Goal: Obtain resource: Download file/media

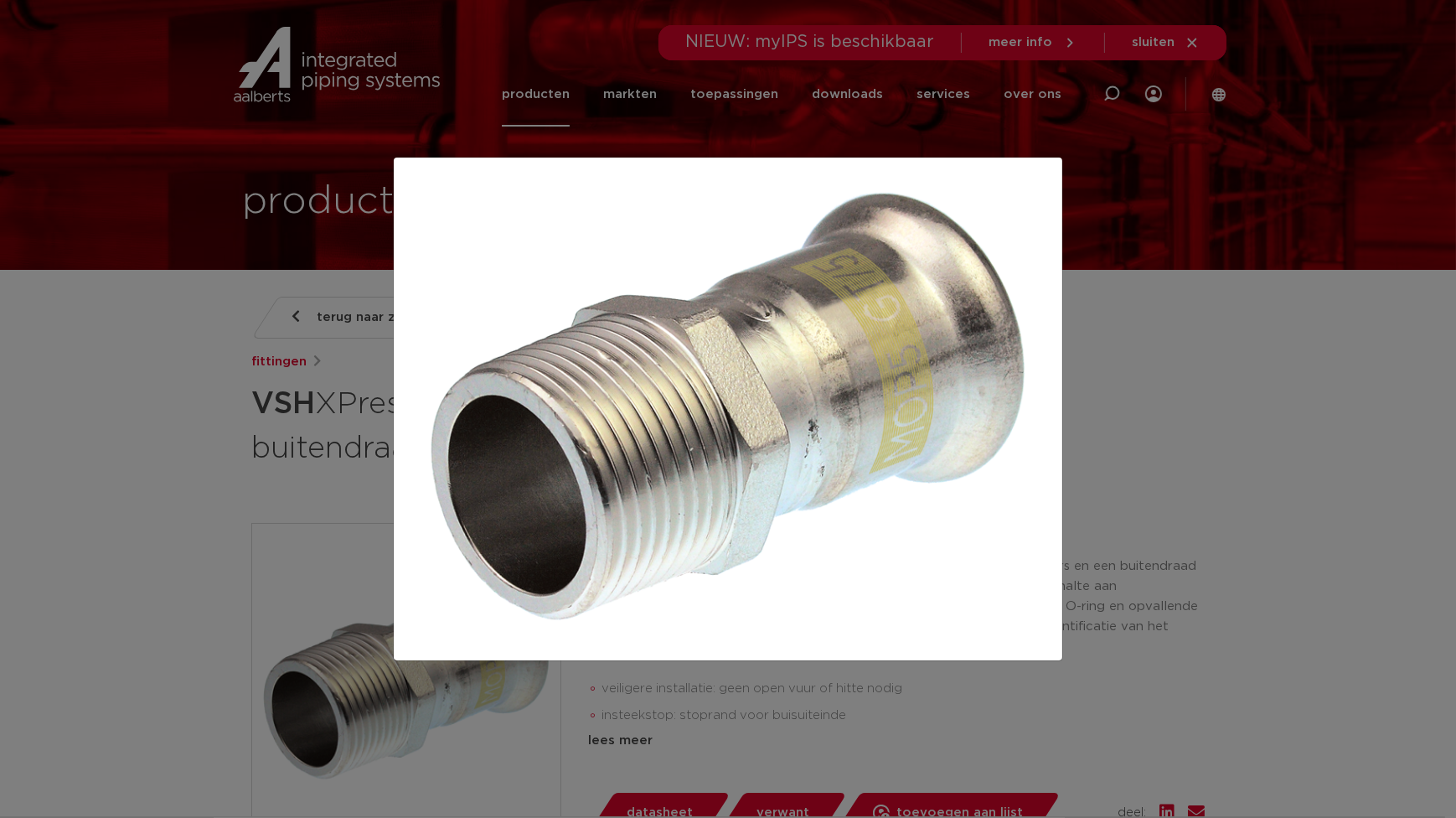
click at [1276, 474] on div at bounding box center [728, 409] width 1456 height 818
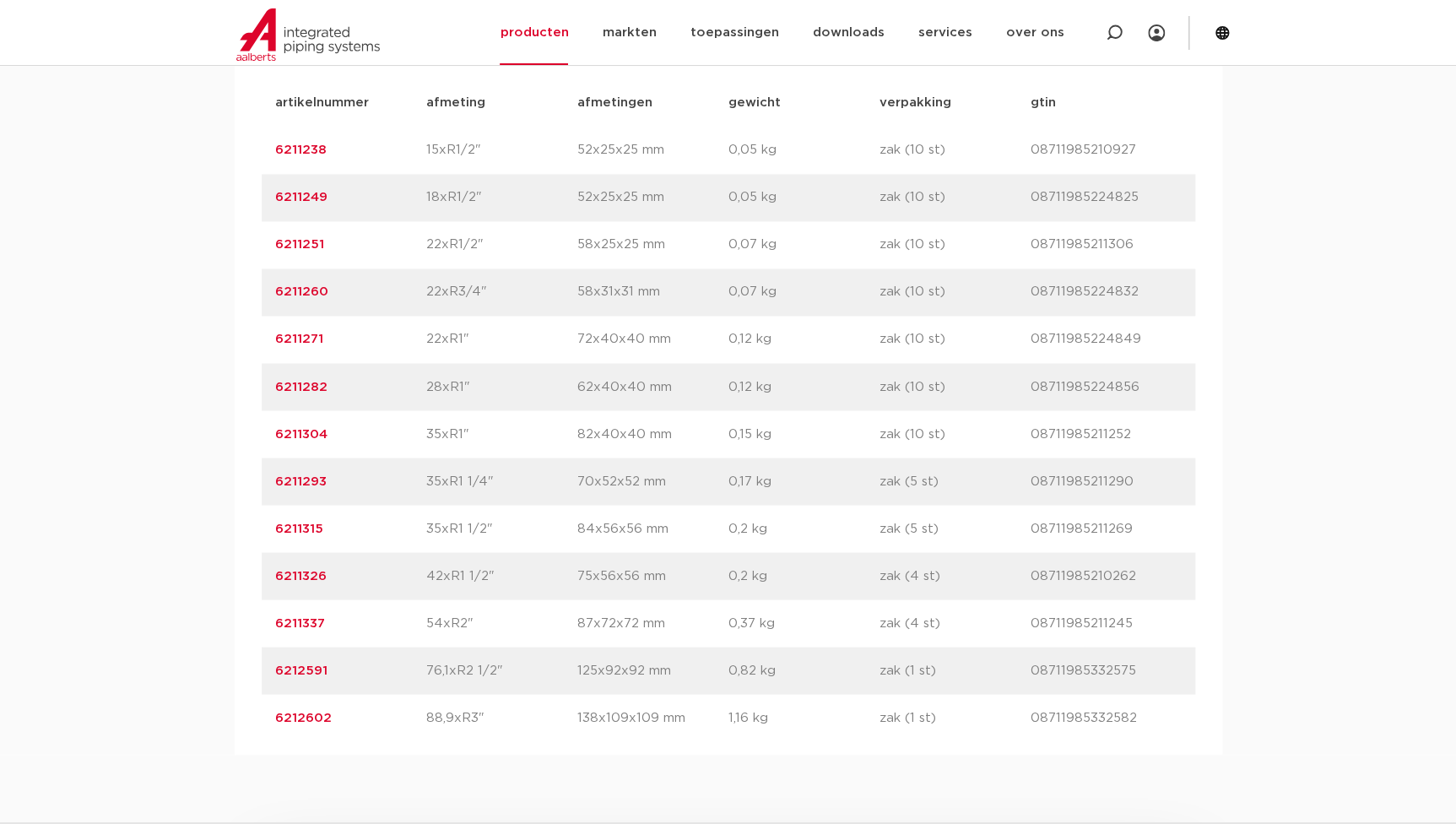
scroll to position [767, 0]
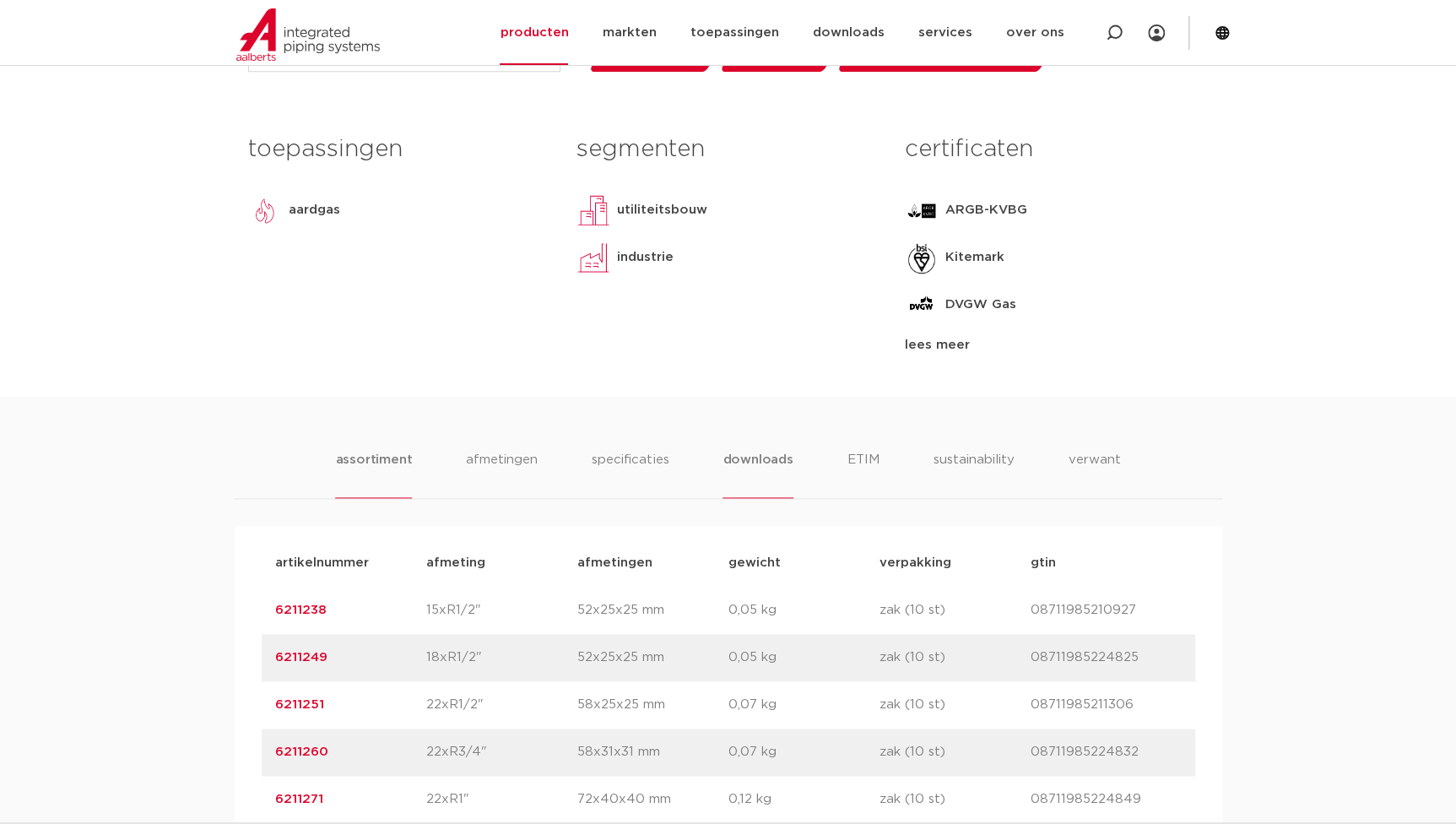
click at [735, 456] on li "downloads" at bounding box center [757, 474] width 70 height 48
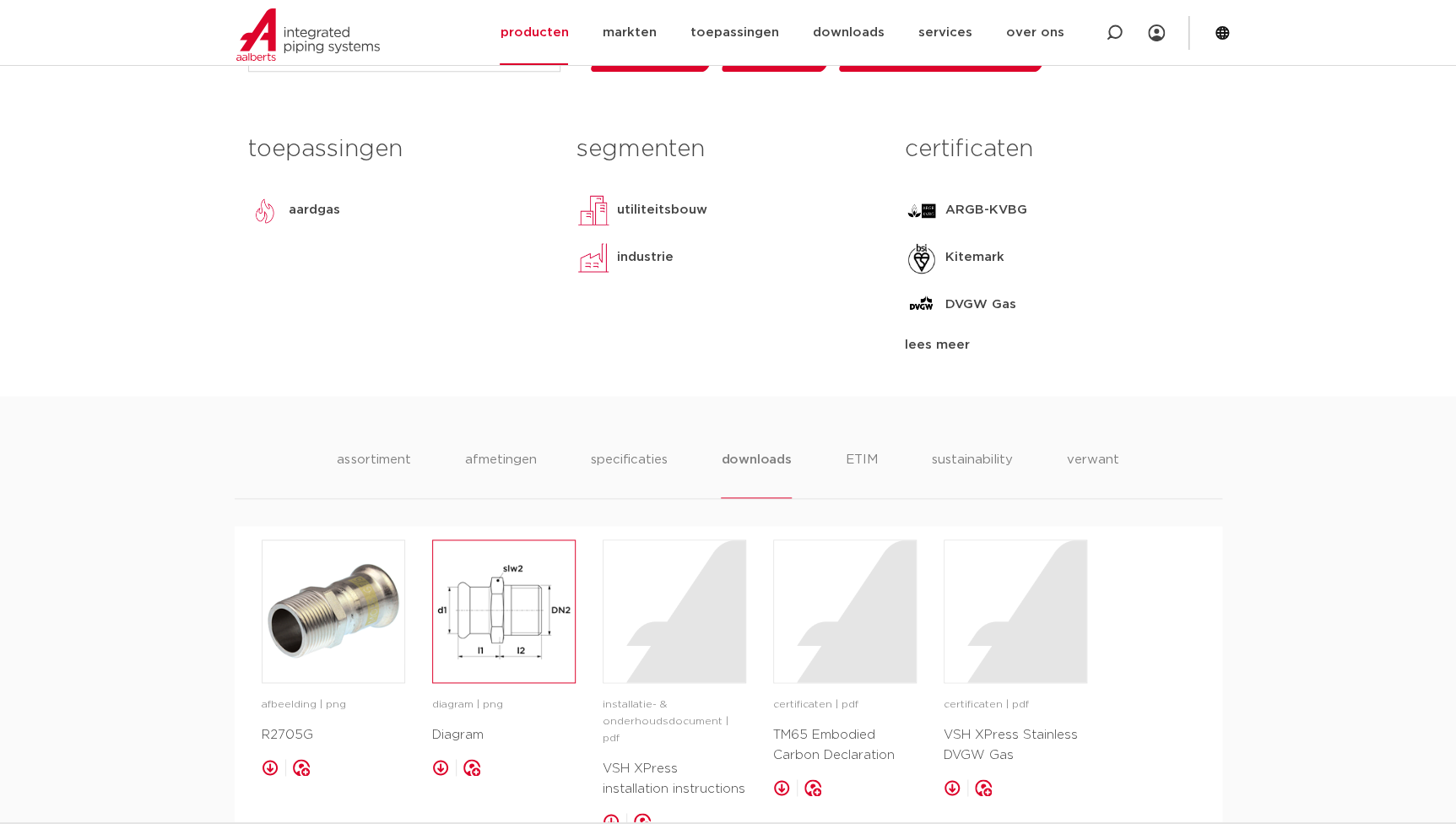
click at [512, 640] on img at bounding box center [503, 611] width 141 height 141
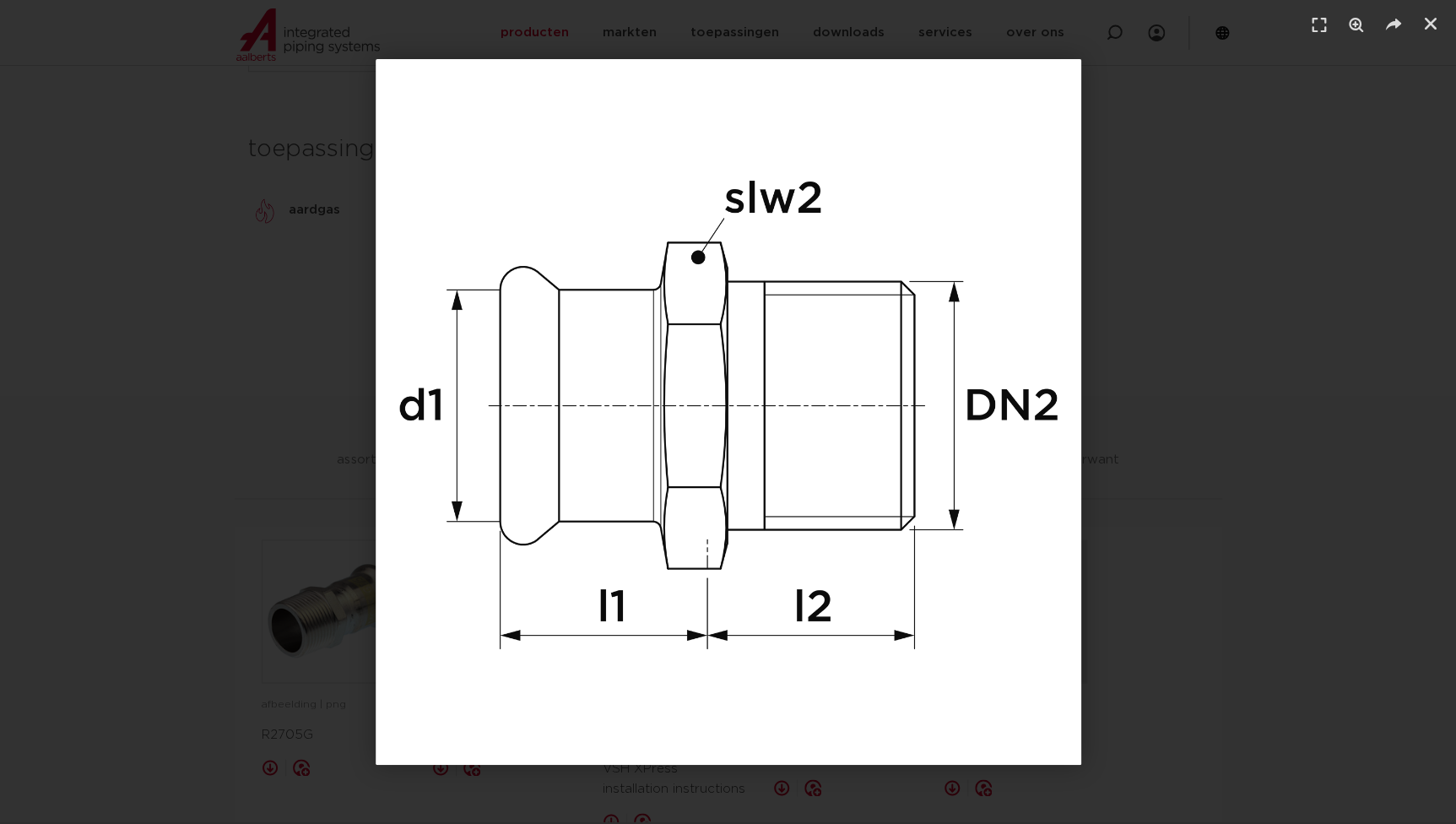
click at [1280, 361] on div "1 / 1" at bounding box center [728, 412] width 1338 height 706
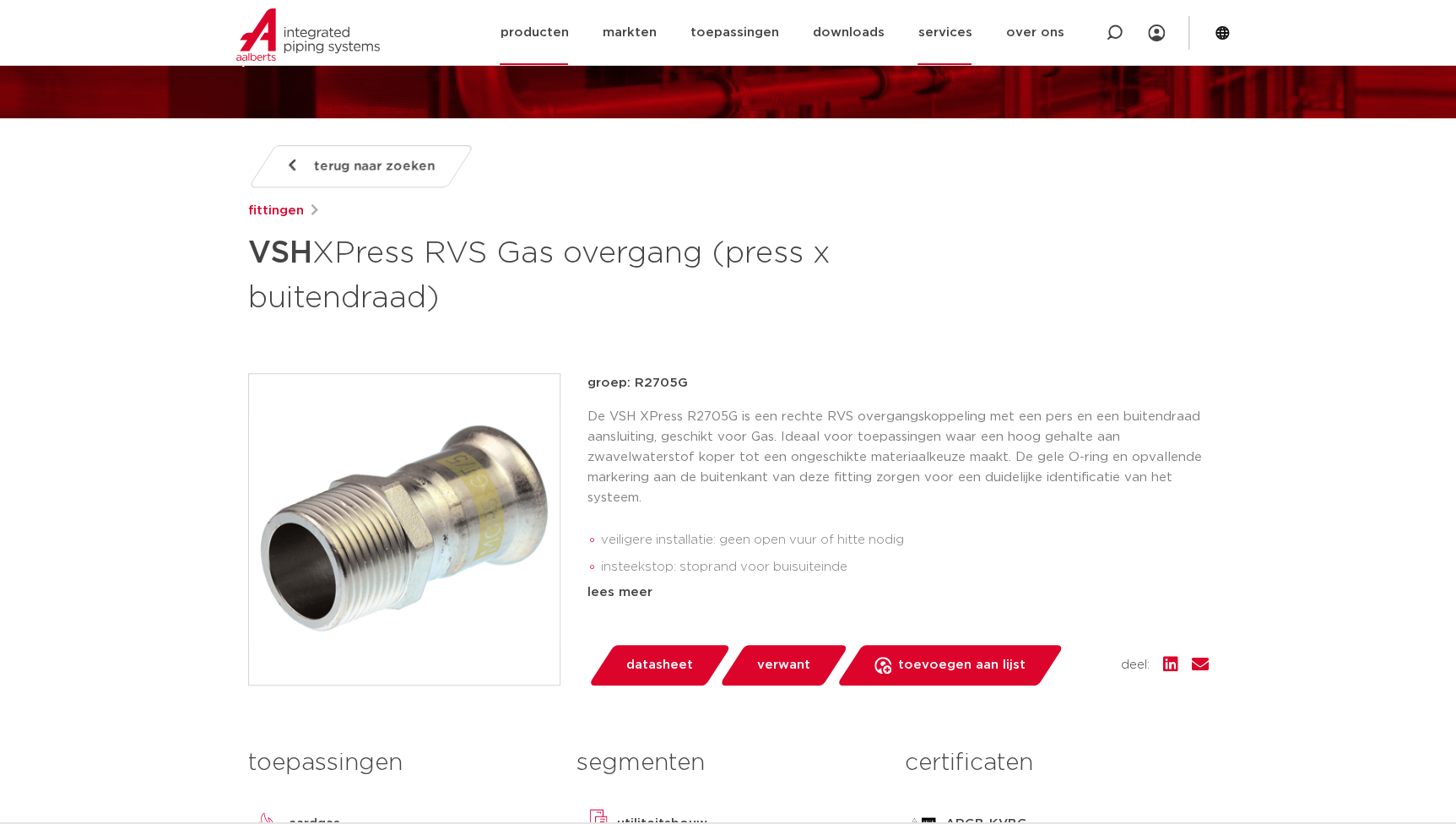
scroll to position [153, 0]
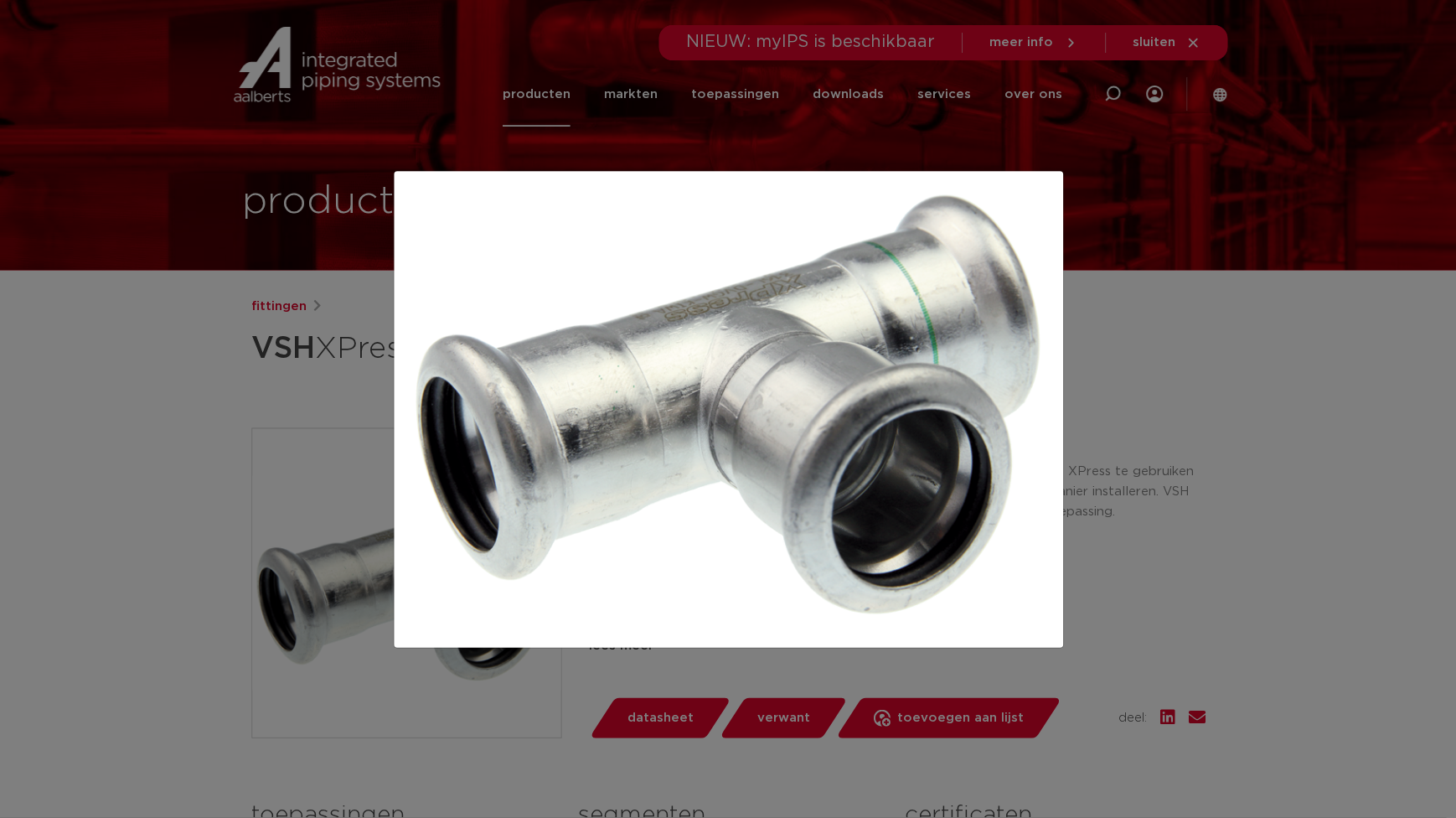
click at [1239, 523] on div at bounding box center [728, 409] width 1456 height 818
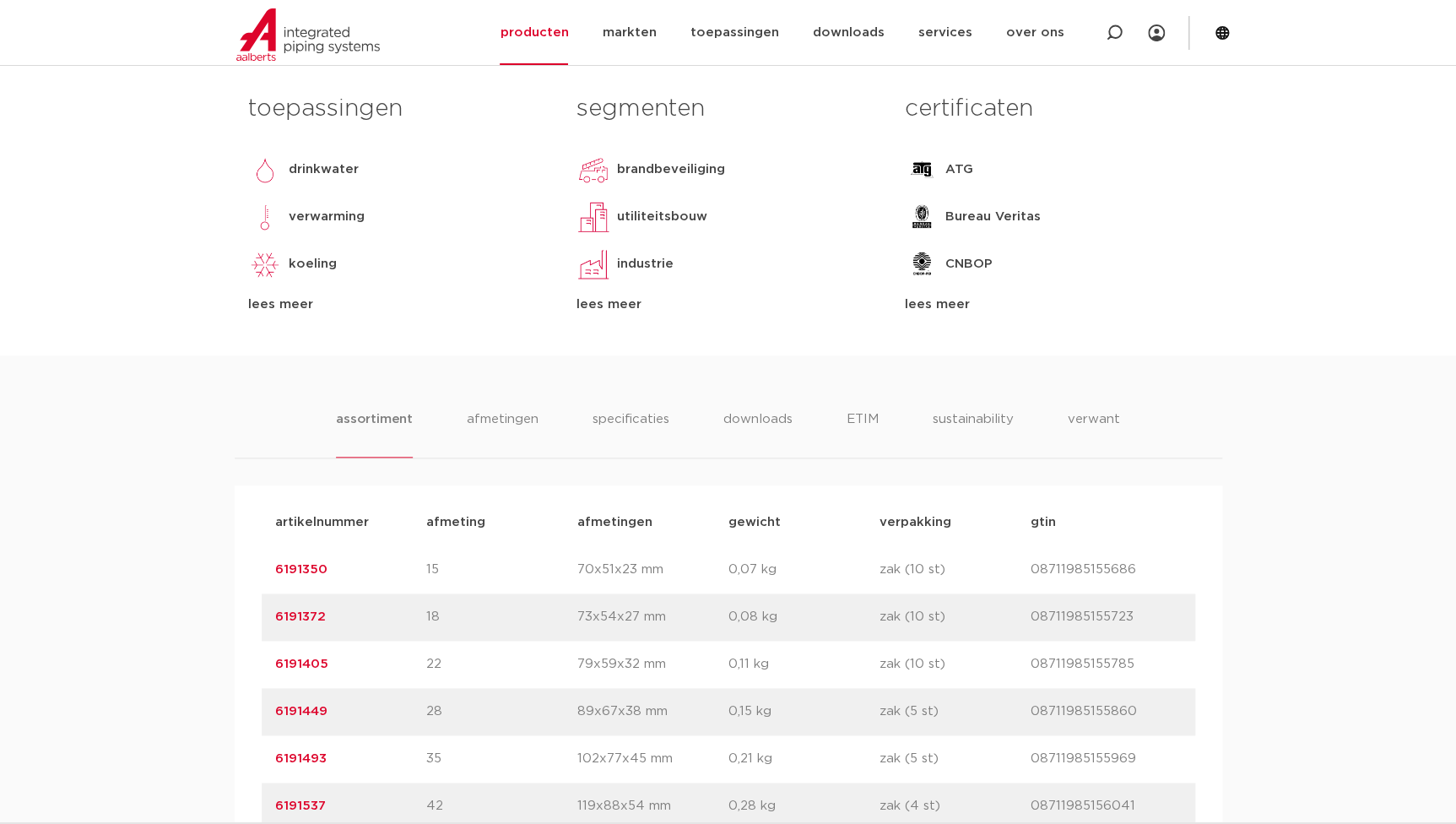
scroll to position [997, 0]
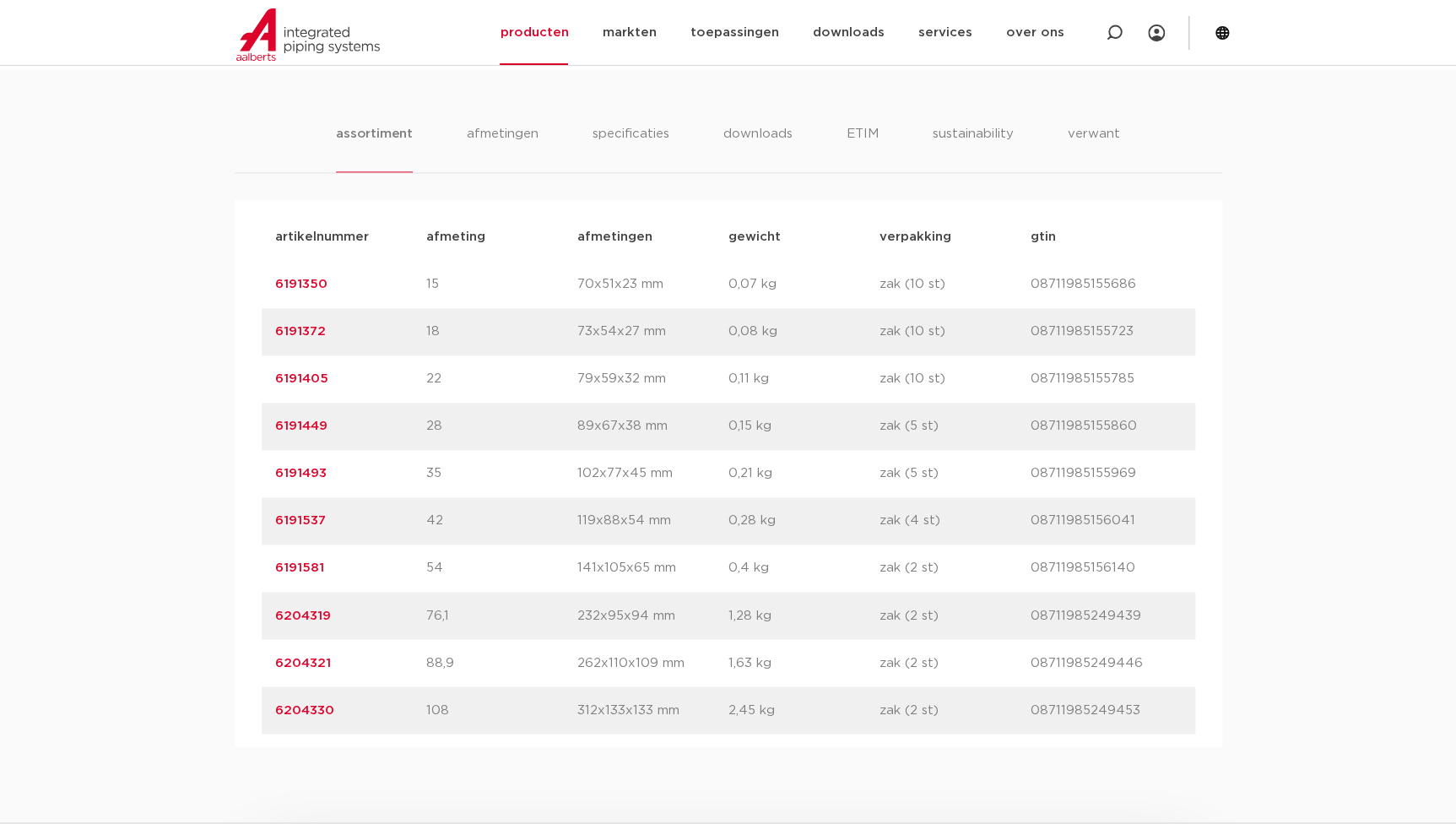
drag, startPoint x: 328, startPoint y: 428, endPoint x: 205, endPoint y: 430, distance: 123.0
click at [205, 430] on div "assortiment afmetingen specificaties downloads ETIM sustainability verwant asso…" at bounding box center [728, 408] width 1456 height 677
copy link "6191449"
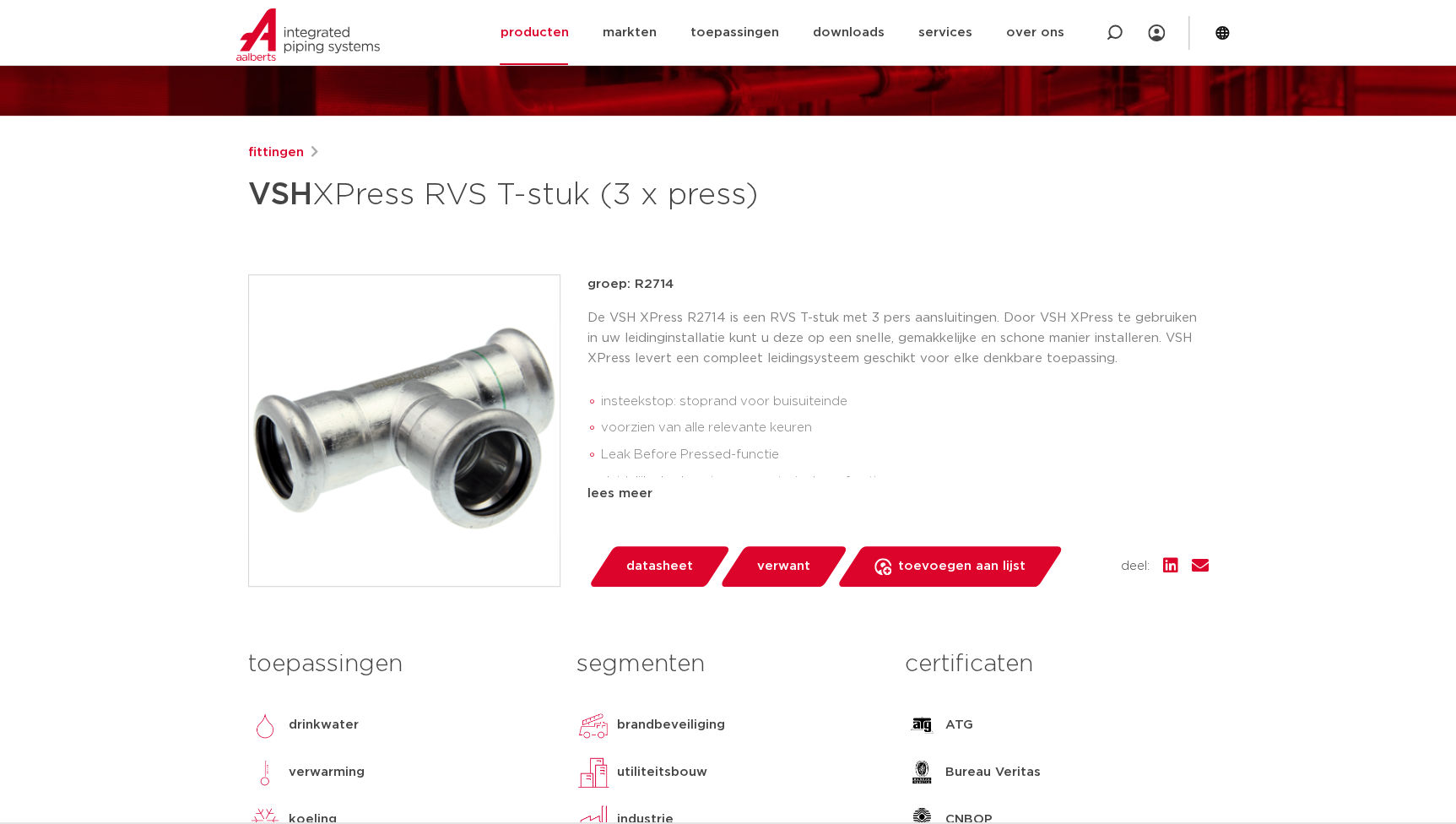
scroll to position [0, 0]
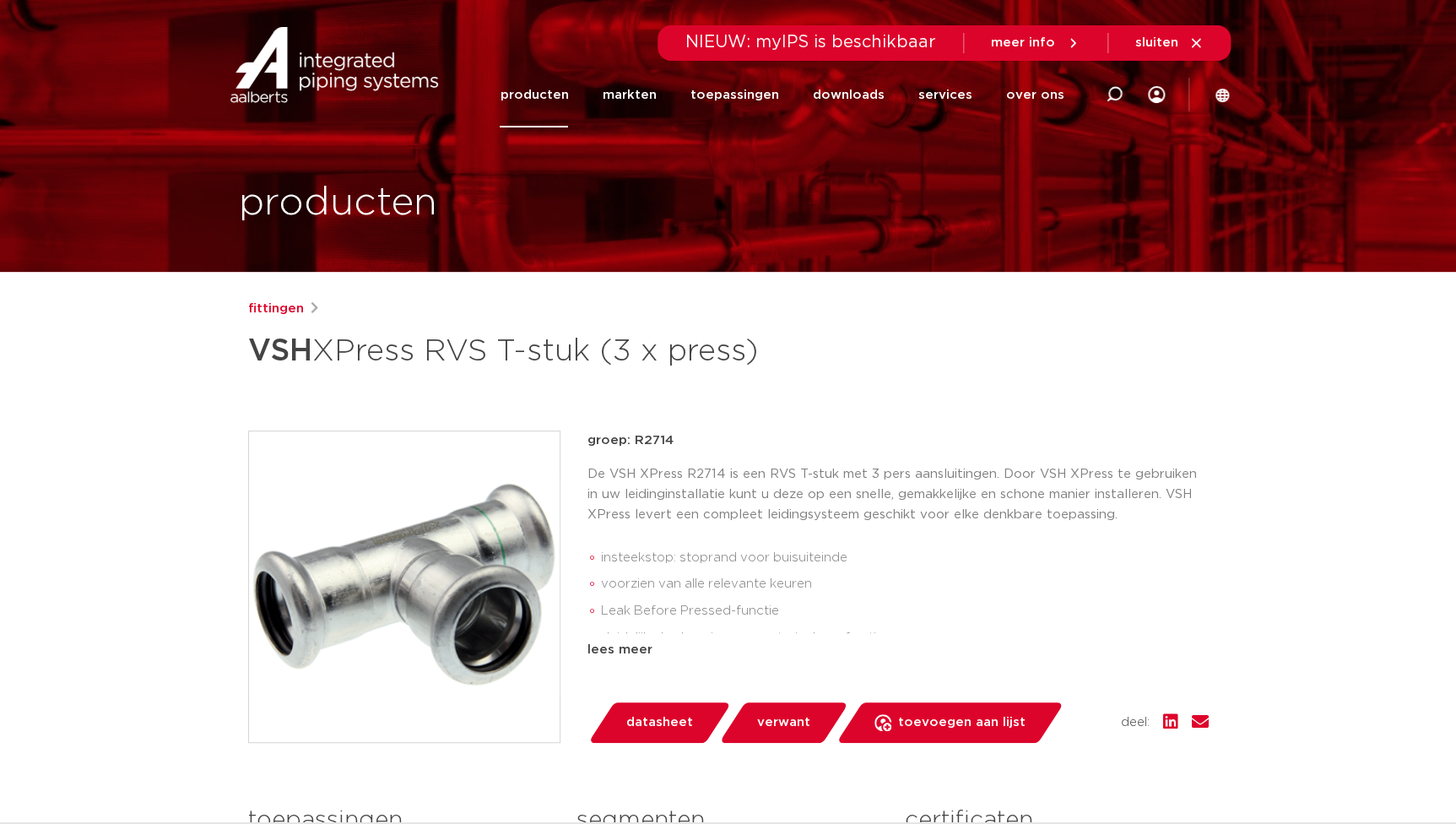
click at [894, 387] on div "fittingen VSH XPress RVS T-stuk (3 x press) groep: R2714 insteekstop: stoprand …" at bounding box center [728, 683] width 988 height 768
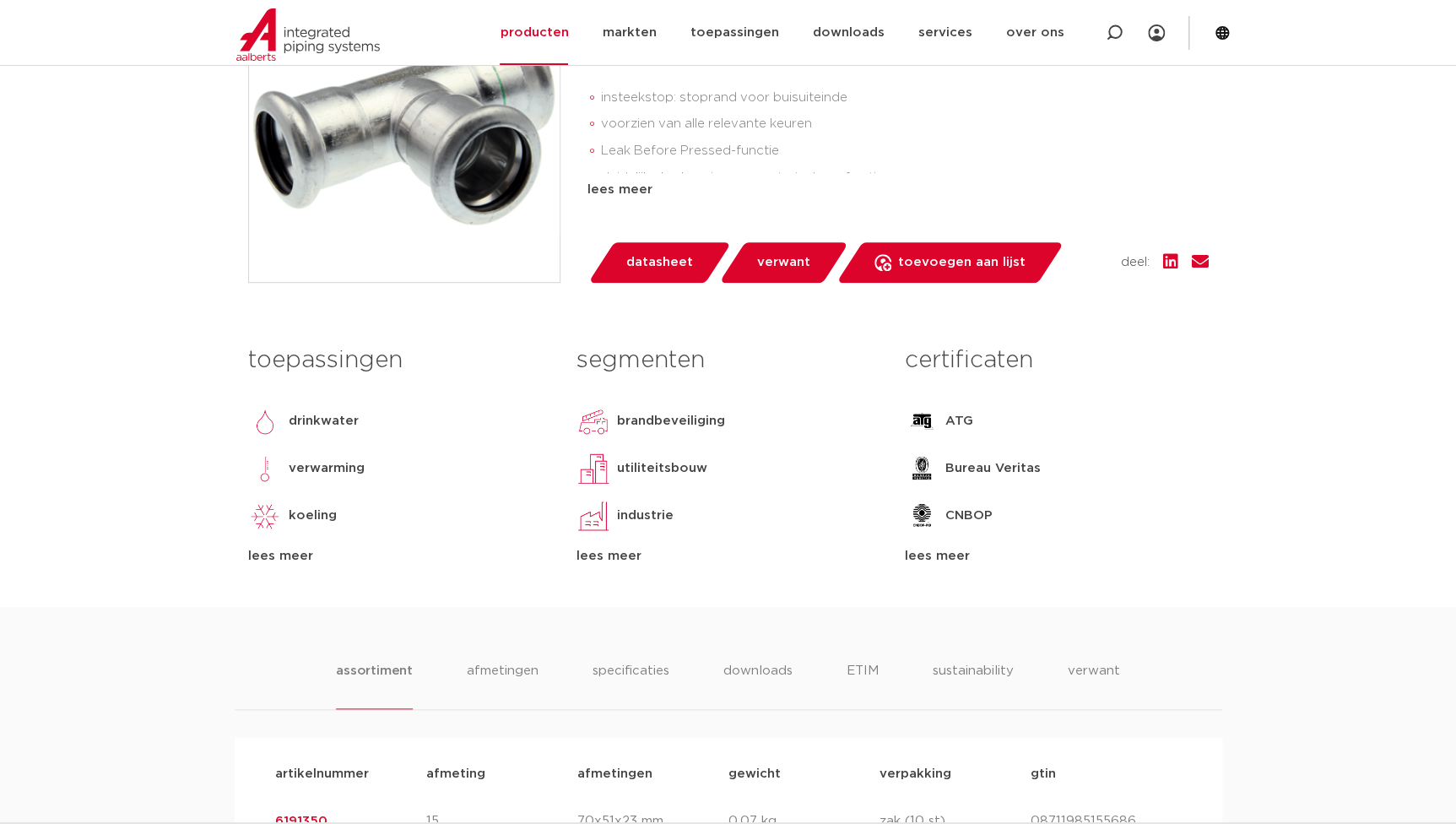
scroll to position [920, 0]
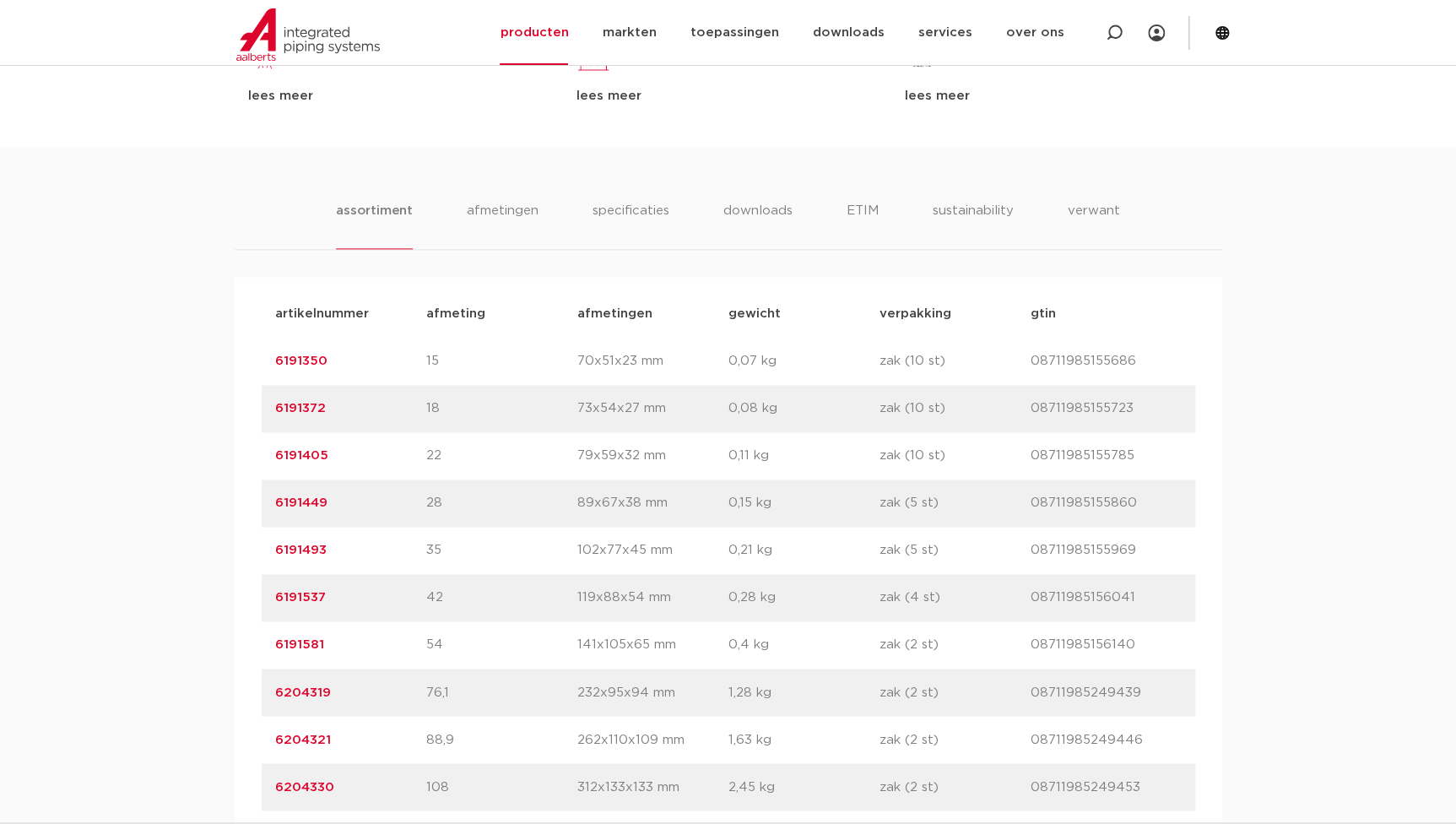
drag, startPoint x: 346, startPoint y: 512, endPoint x: 228, endPoint y: 498, distance: 118.8
click at [228, 498] on div "assortiment afmetingen specificaties downloads ETIM sustainability verwant asso…" at bounding box center [728, 485] width 1456 height 677
copy link "6191449"
click at [428, 648] on p "54" at bounding box center [501, 645] width 151 height 20
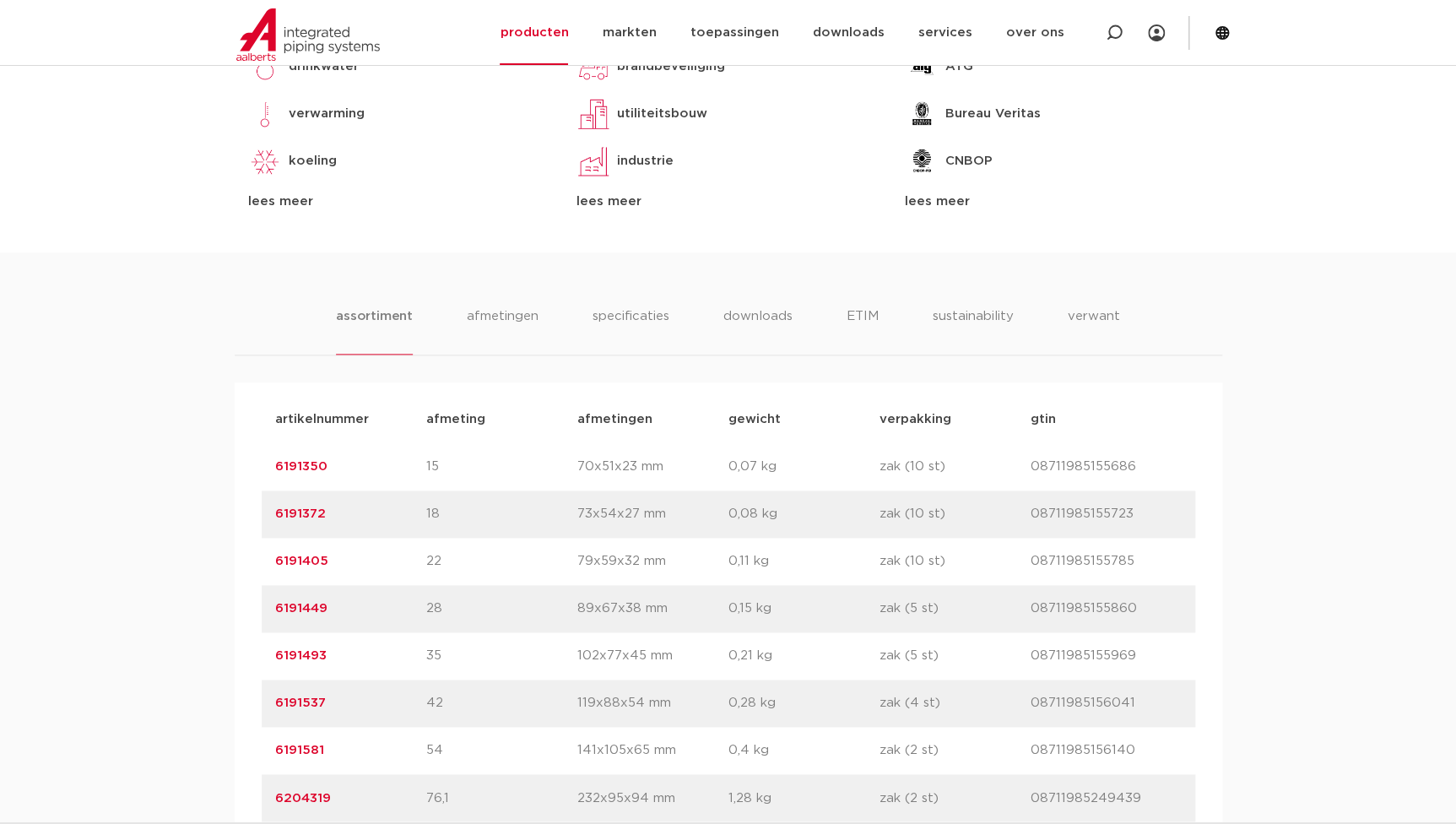
scroll to position [844, 0]
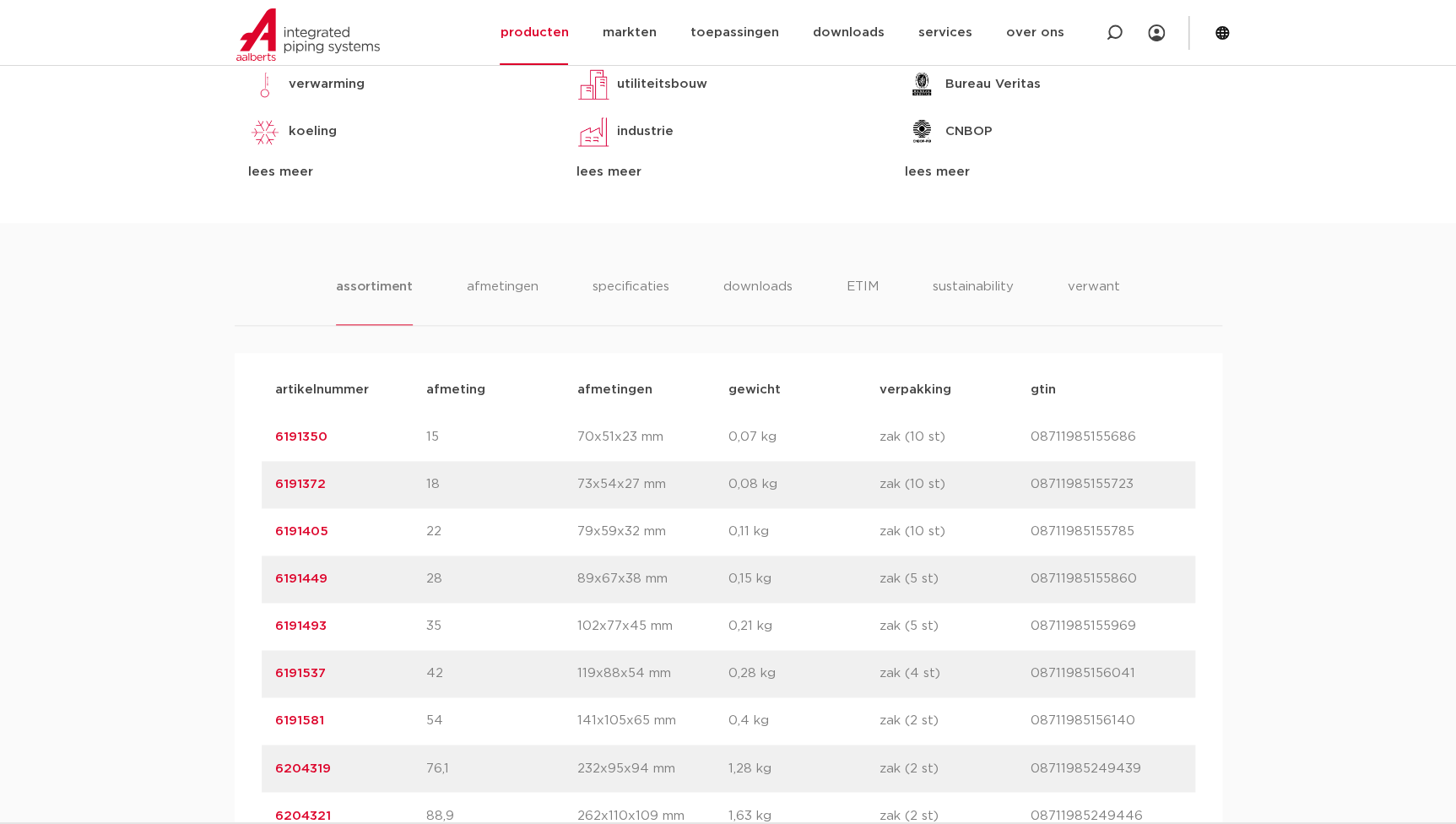
drag, startPoint x: 340, startPoint y: 442, endPoint x: 252, endPoint y: 444, distance: 88.0
click at [252, 444] on div "artikelnummer afmeting afmetingen gewicht verpakking gtin artikelnummer 6191350…" at bounding box center [728, 626] width 988 height 547
copy link "6191350"
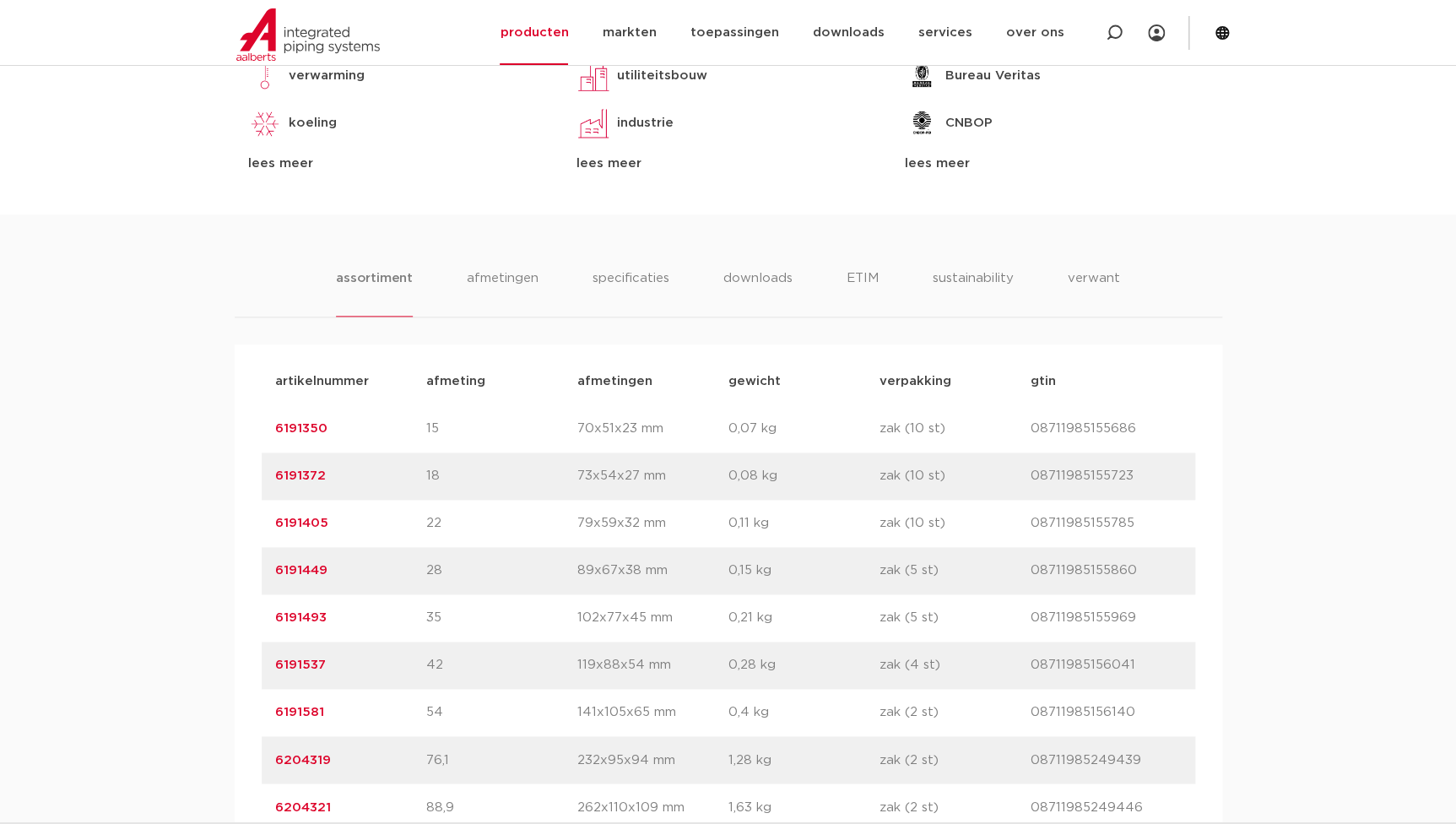
scroll to position [1150, 0]
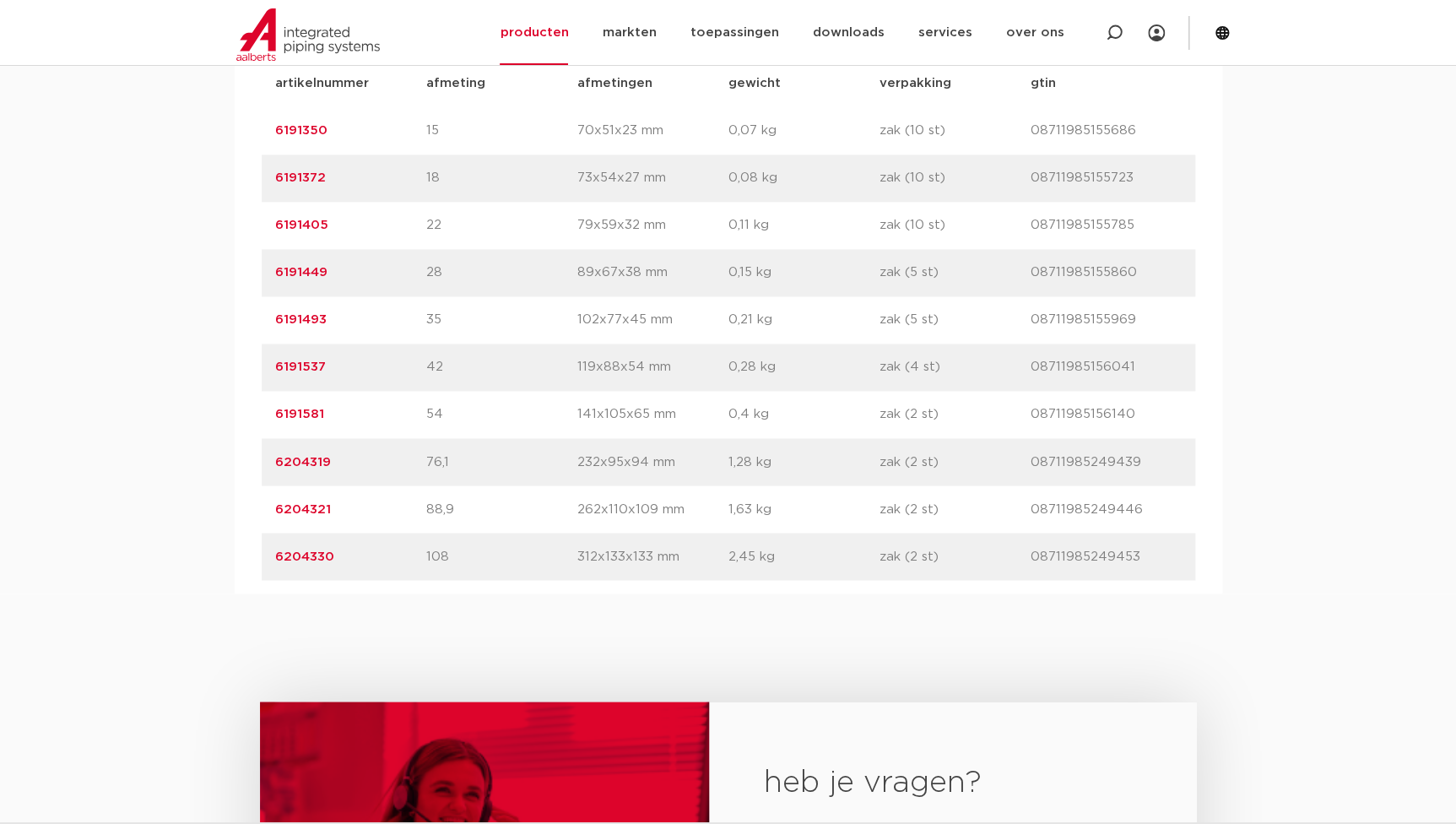
drag, startPoint x: 332, startPoint y: 415, endPoint x: 209, endPoint y: 421, distance: 123.1
click at [209, 421] on div "assortiment afmetingen specificaties downloads ETIM sustainability verwant asso…" at bounding box center [728, 255] width 1456 height 677
copy link "6191581"
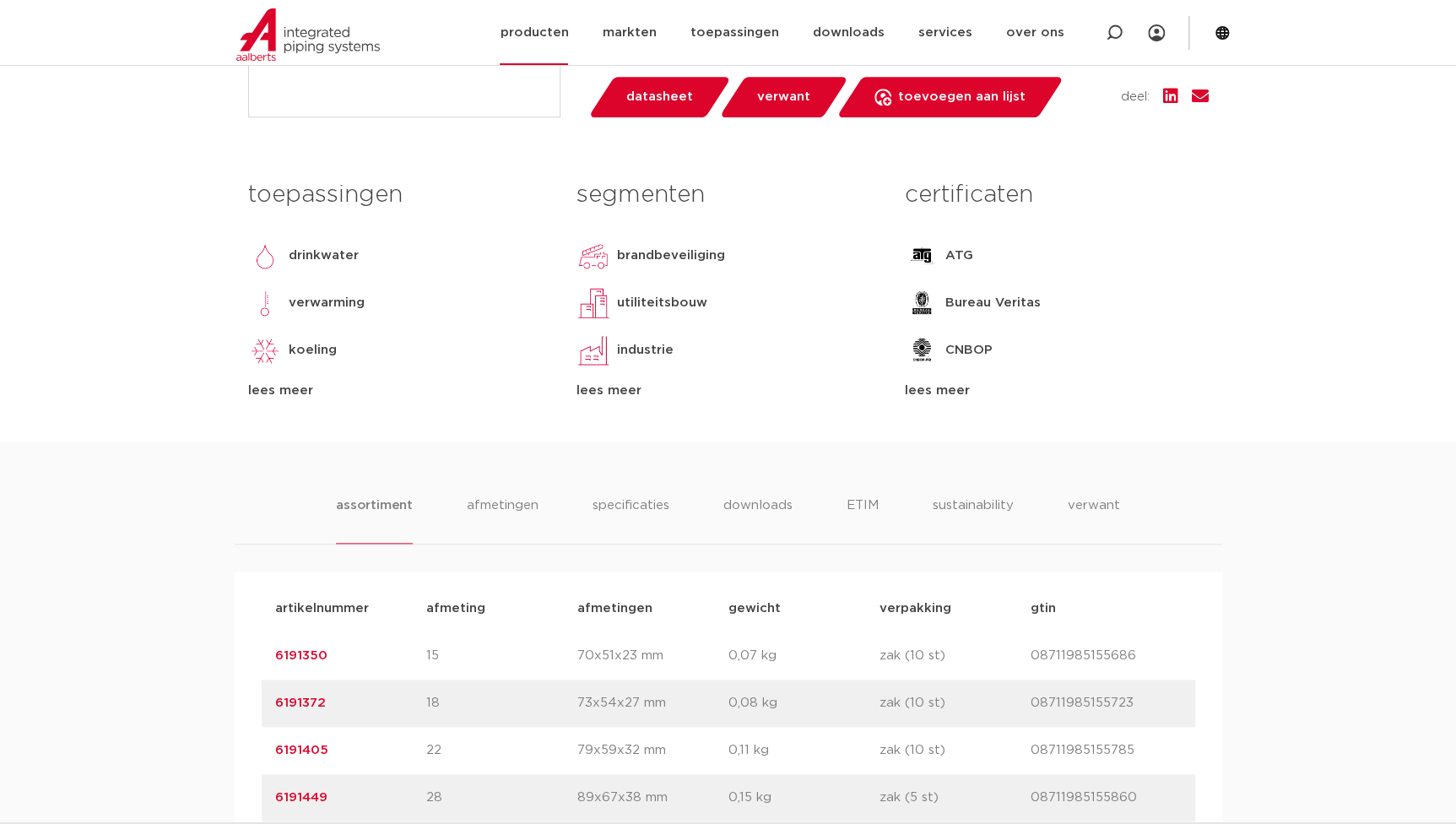
scroll to position [614, 0]
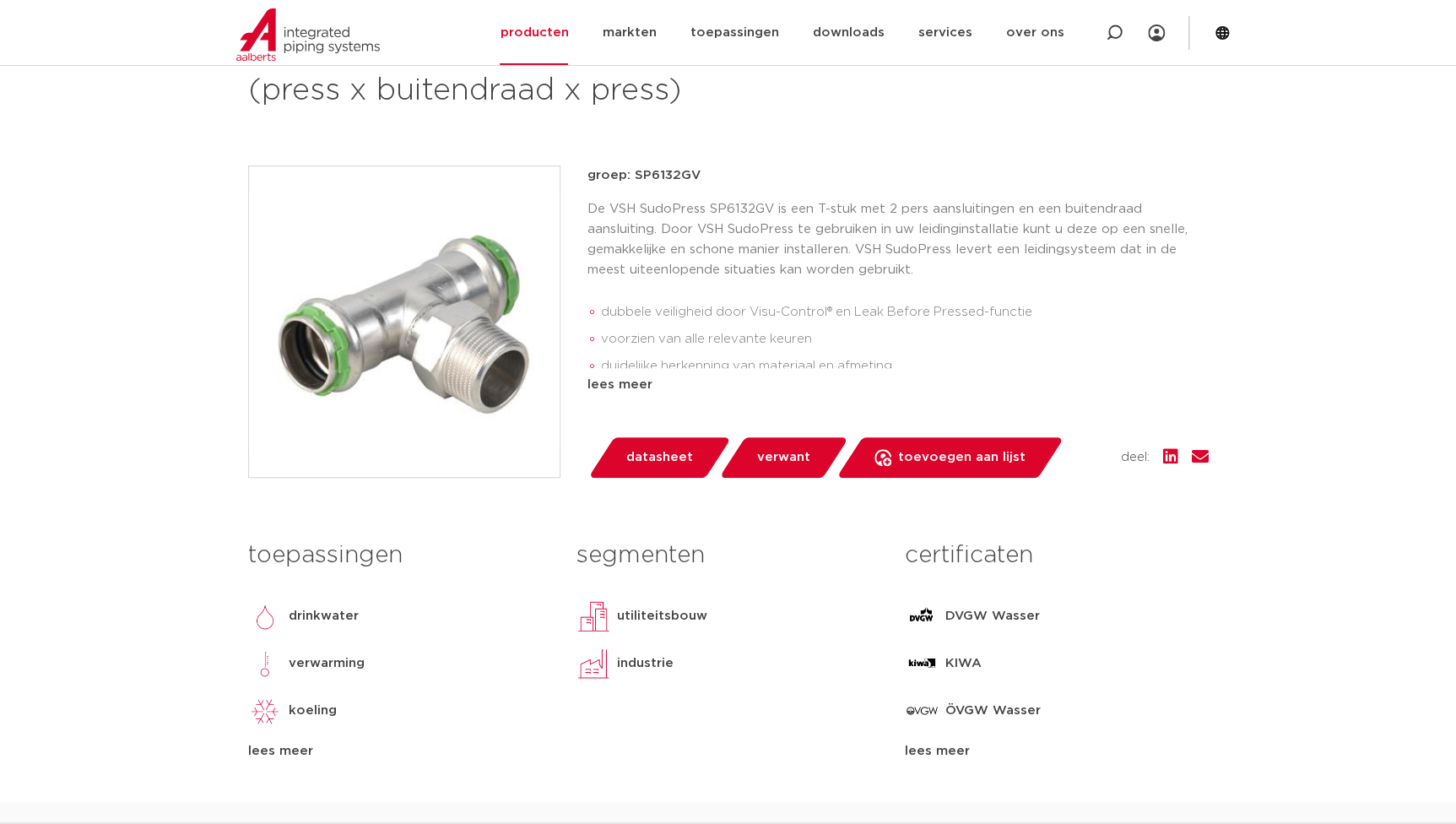
scroll to position [153, 0]
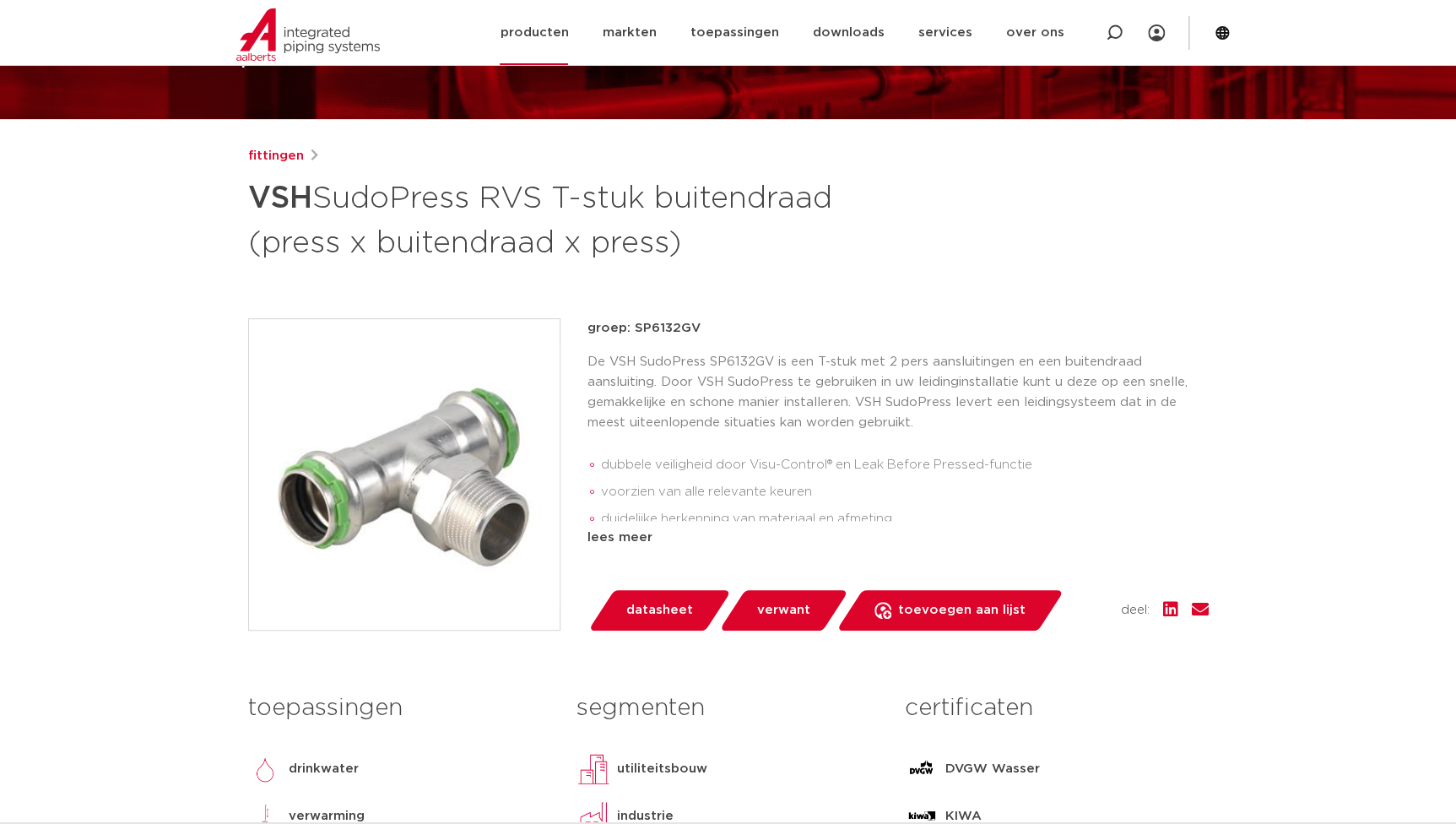
click at [566, 34] on link "producten" at bounding box center [533, 33] width 68 height 65
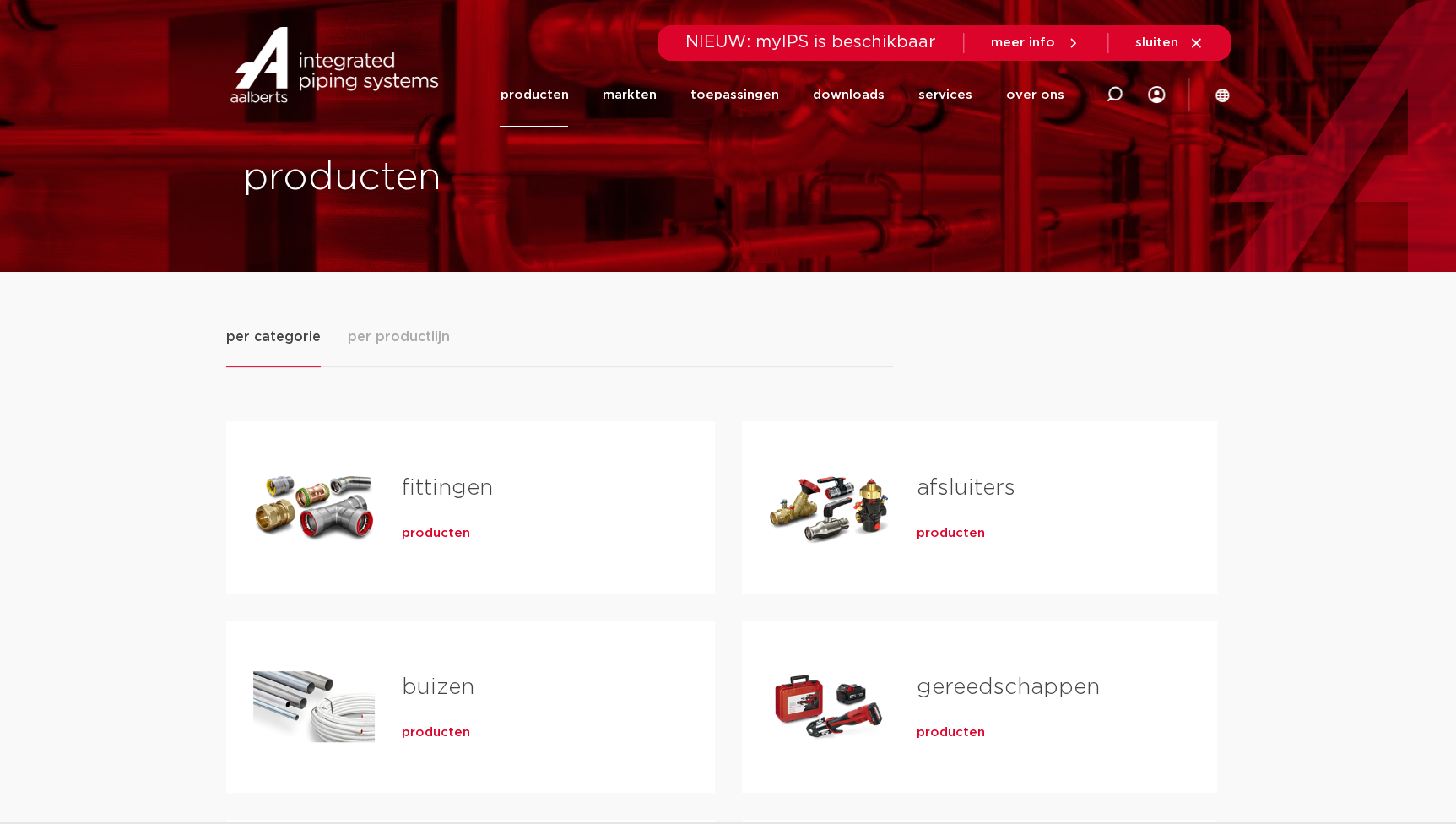
click at [430, 534] on span "producten" at bounding box center [435, 533] width 68 height 17
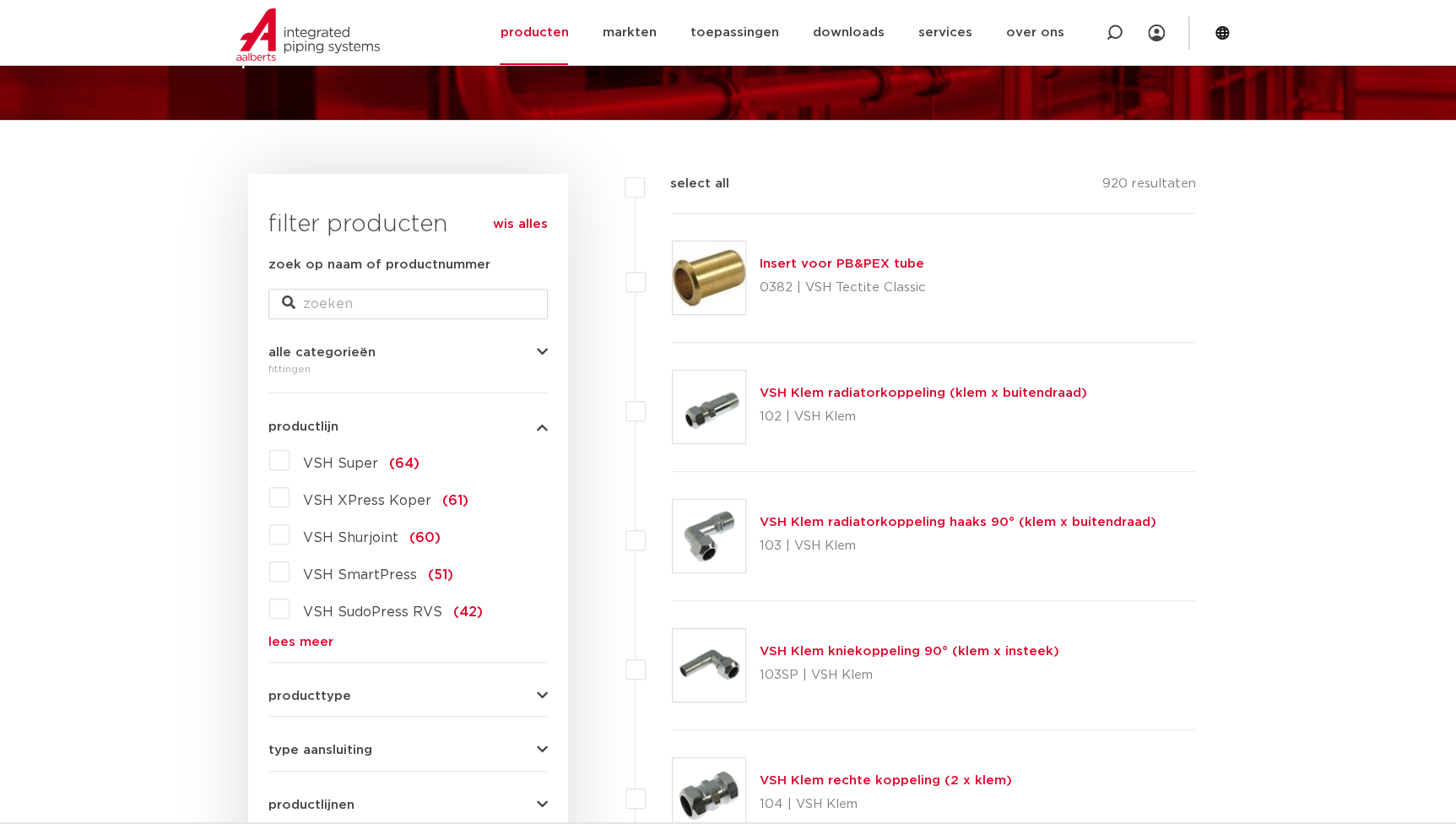
scroll to position [153, 0]
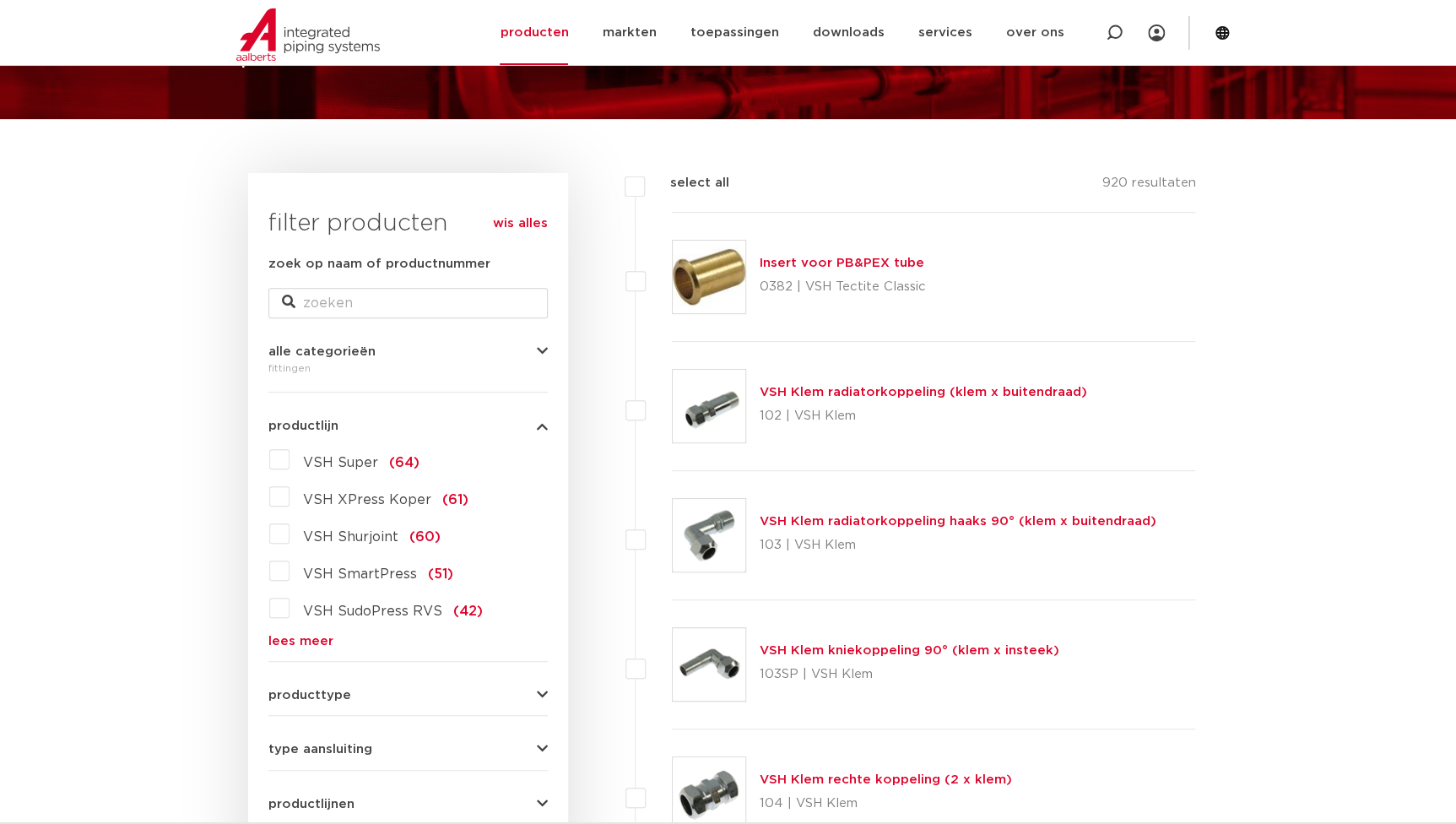
click at [304, 641] on link "lees meer" at bounding box center [408, 641] width 279 height 13
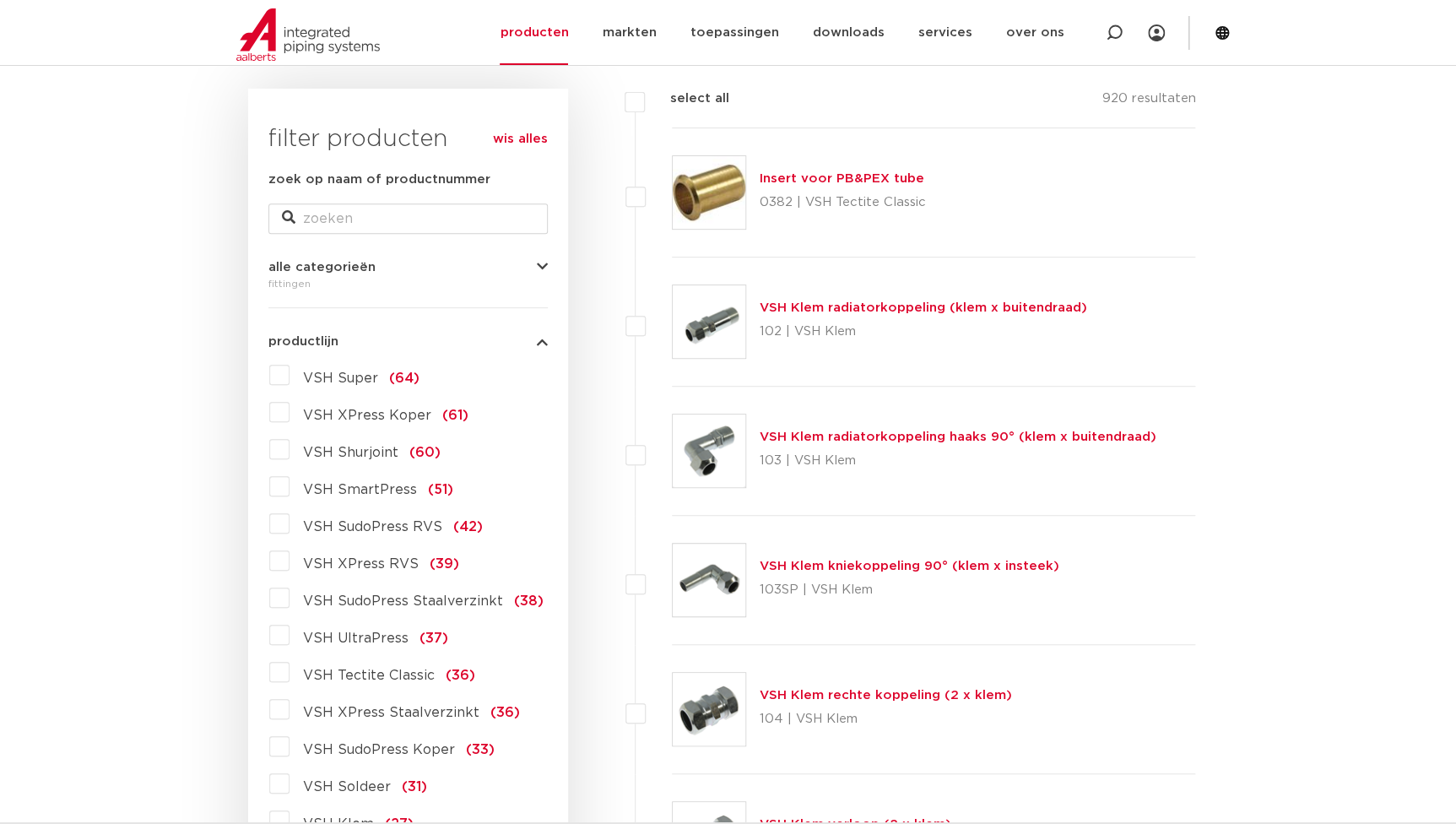
scroll to position [383, 0]
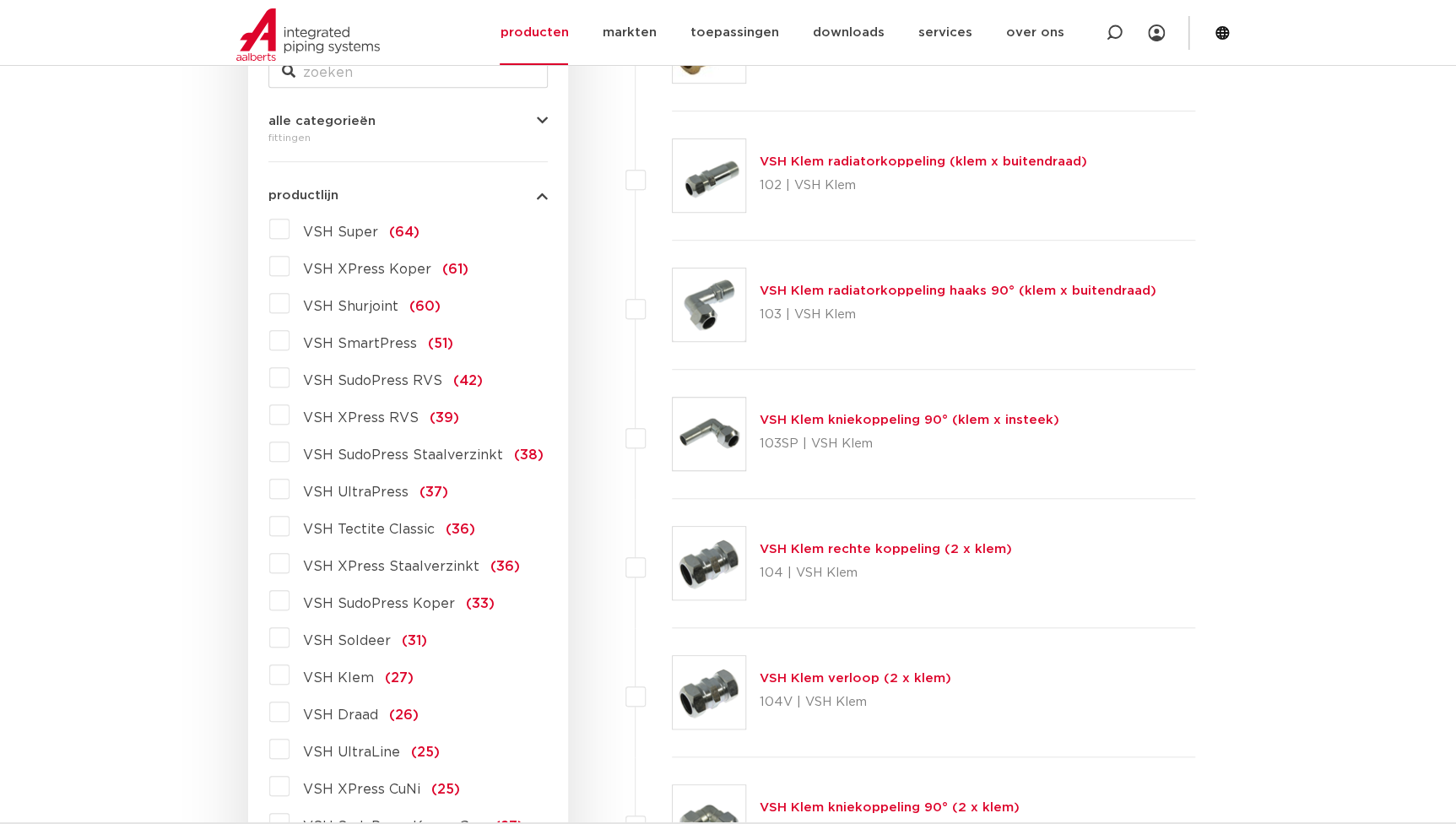
click at [346, 419] on span "VSH XPress RVS" at bounding box center [361, 418] width 115 height 14
click at [0, 0] on input "VSH XPress RVS (39)" at bounding box center [0, 0] width 0 height 0
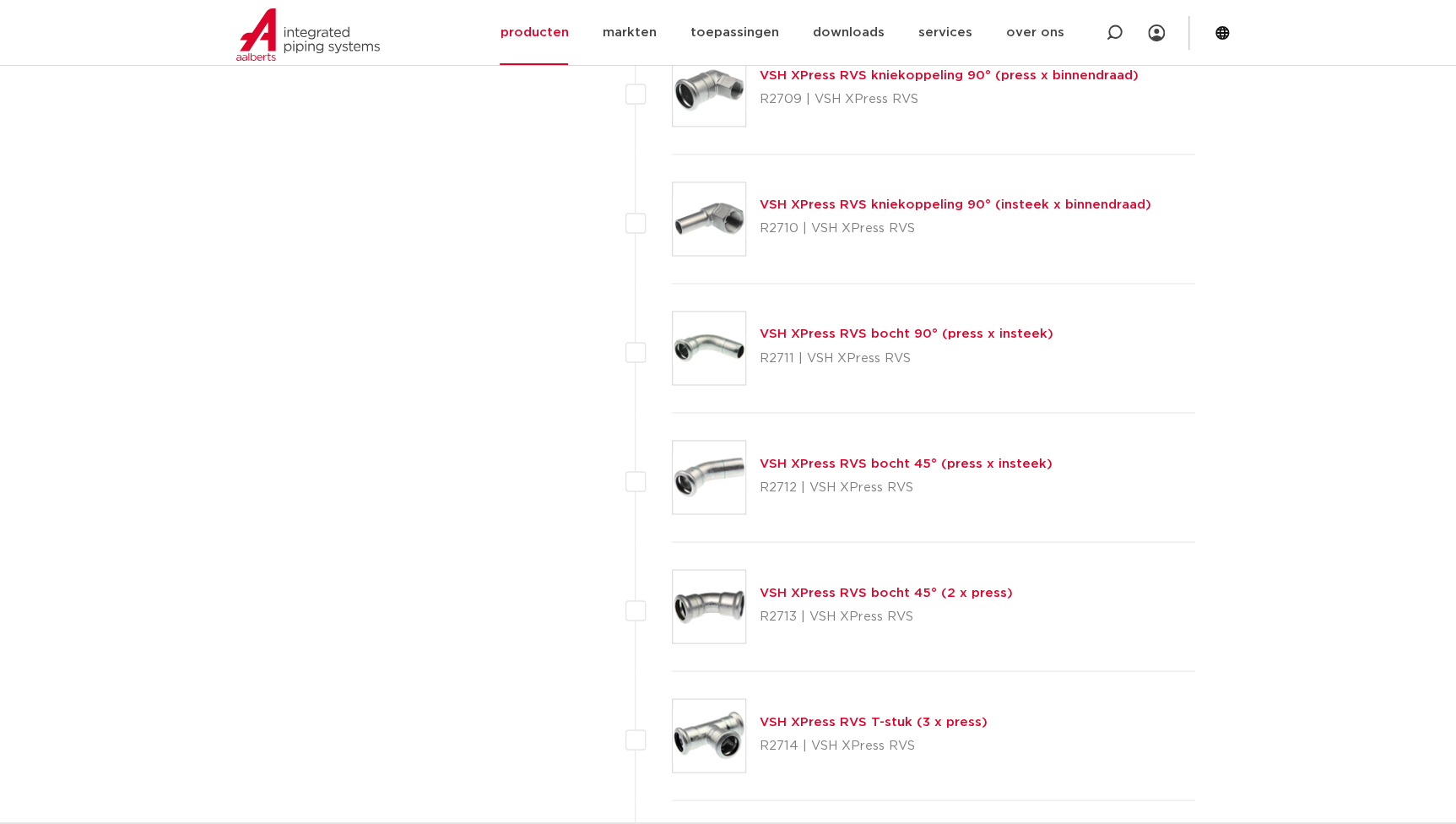
scroll to position [1457, 0]
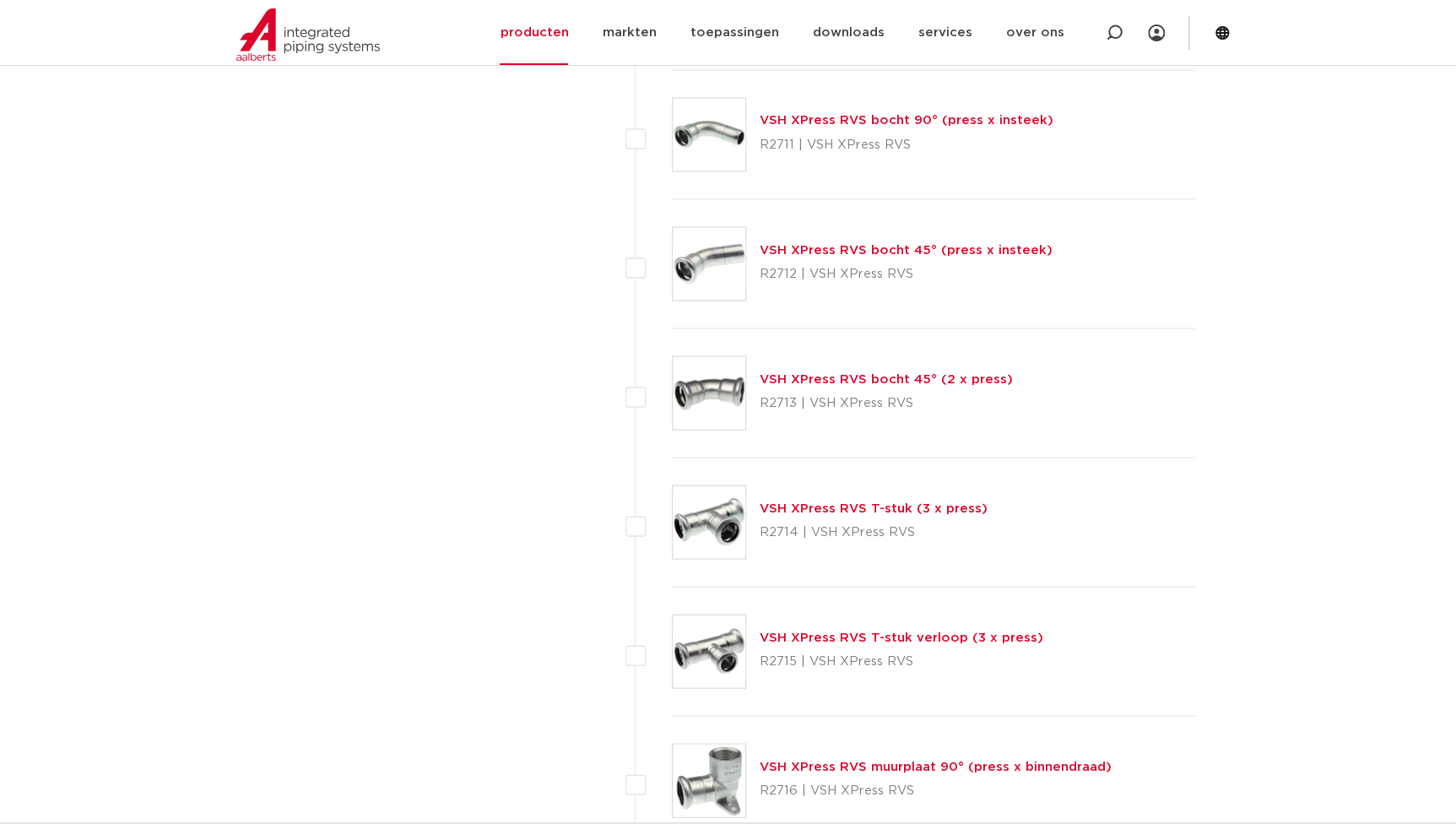
click at [825, 507] on link "VSH XPress RVS T-stuk (3 x press)" at bounding box center [874, 508] width 228 height 13
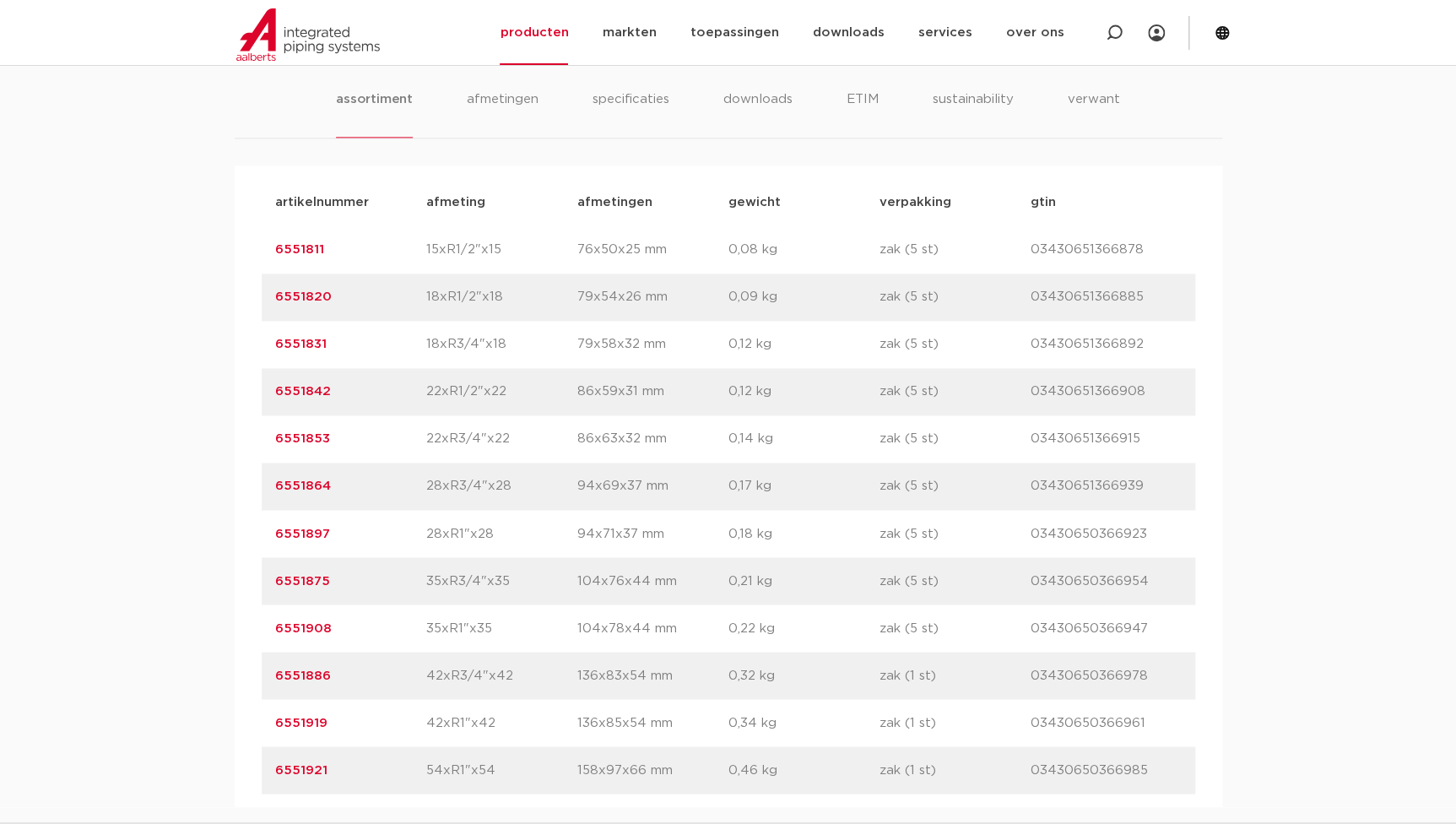
scroll to position [1073, 0]
drag, startPoint x: 304, startPoint y: 535, endPoint x: 168, endPoint y: 533, distance: 136.0
click at [168, 533] on div "assortiment [GEOGRAPHIC_DATA] specificaties downloads ETIM sustainability verwa…" at bounding box center [728, 419] width 1456 height 771
copy link "6551897"
drag, startPoint x: 491, startPoint y: 764, endPoint x: 426, endPoint y: 767, distance: 65.1
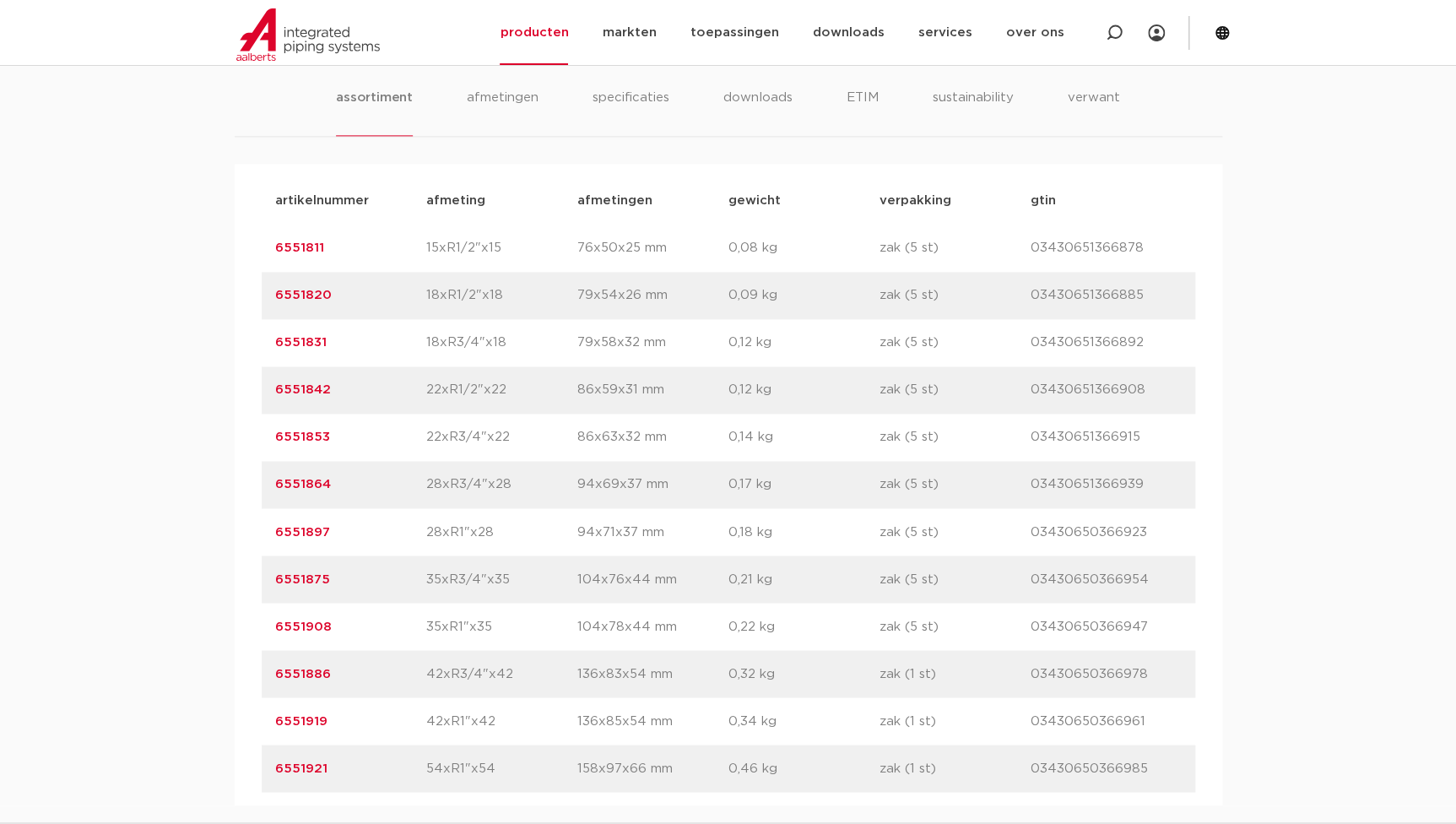
click at [426, 767] on p "54xR1"x54" at bounding box center [501, 768] width 151 height 20
click at [387, 760] on p "6551921" at bounding box center [351, 768] width 151 height 20
drag, startPoint x: 337, startPoint y: 776, endPoint x: 207, endPoint y: 771, distance: 130.1
click at [207, 771] on div "assortiment afmetingen specificaties downloads ETIM sustainability verwant asso…" at bounding box center [728, 419] width 1456 height 771
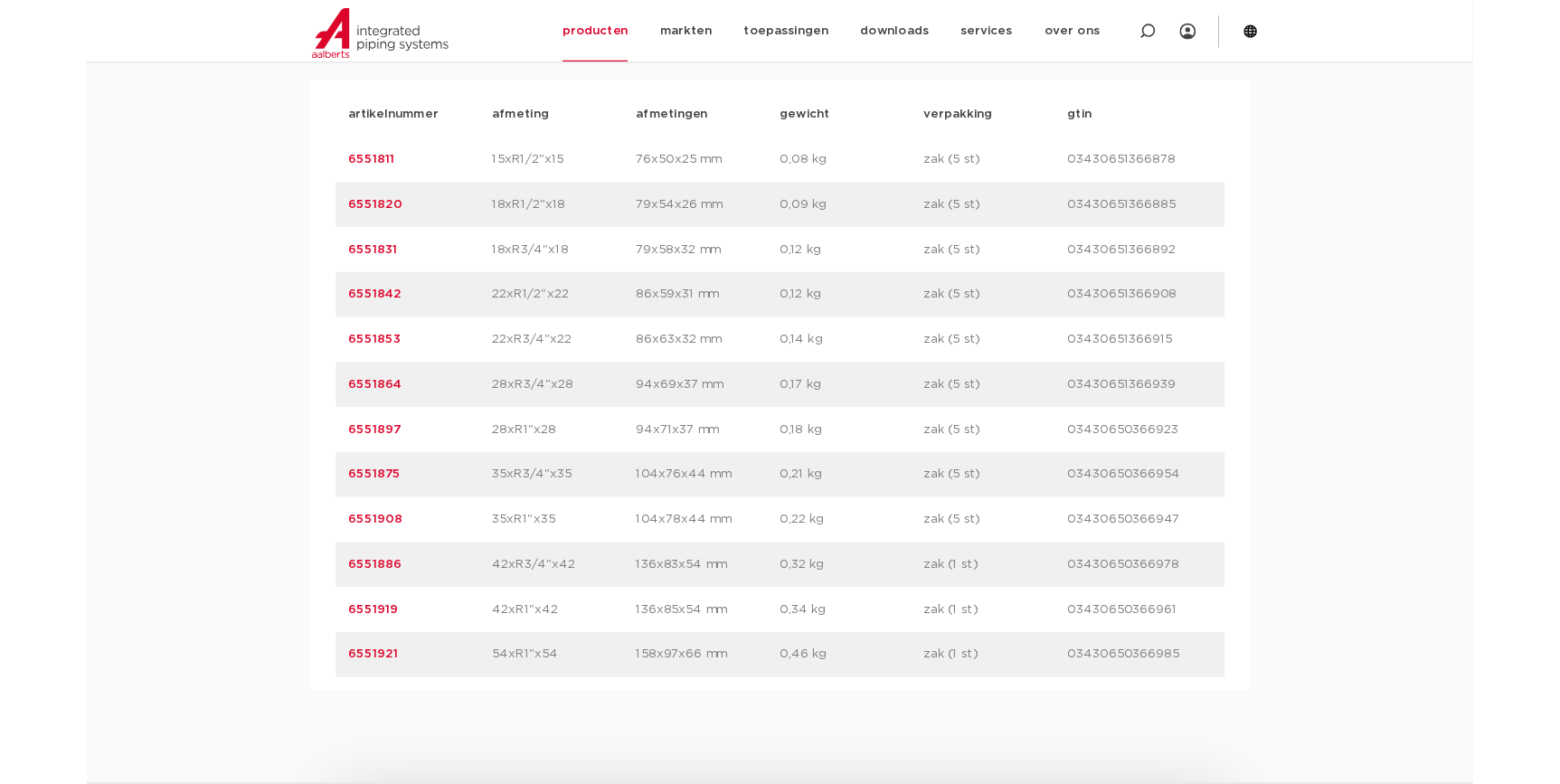
scroll to position [1397, 0]
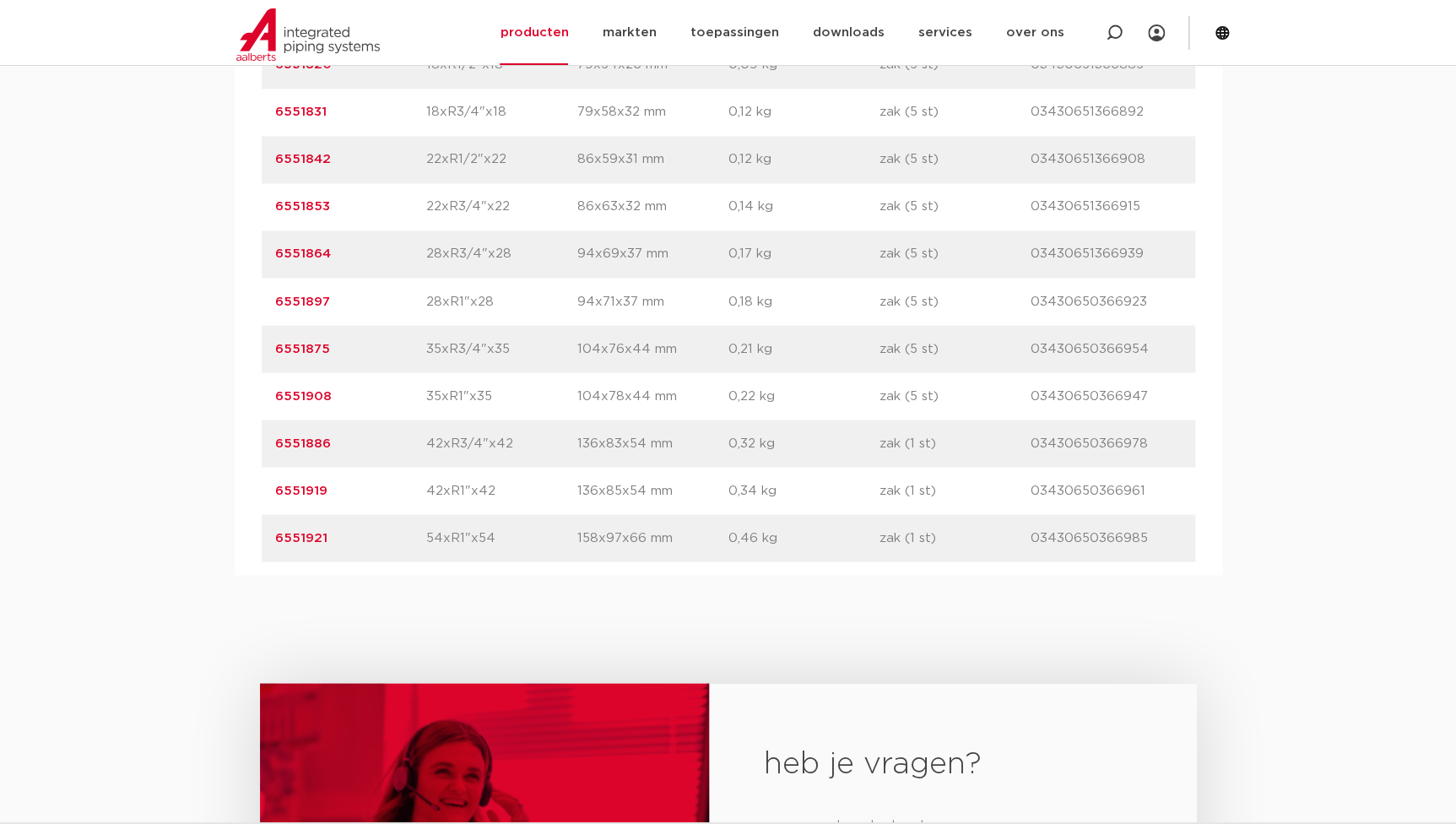
copy link "6551921"
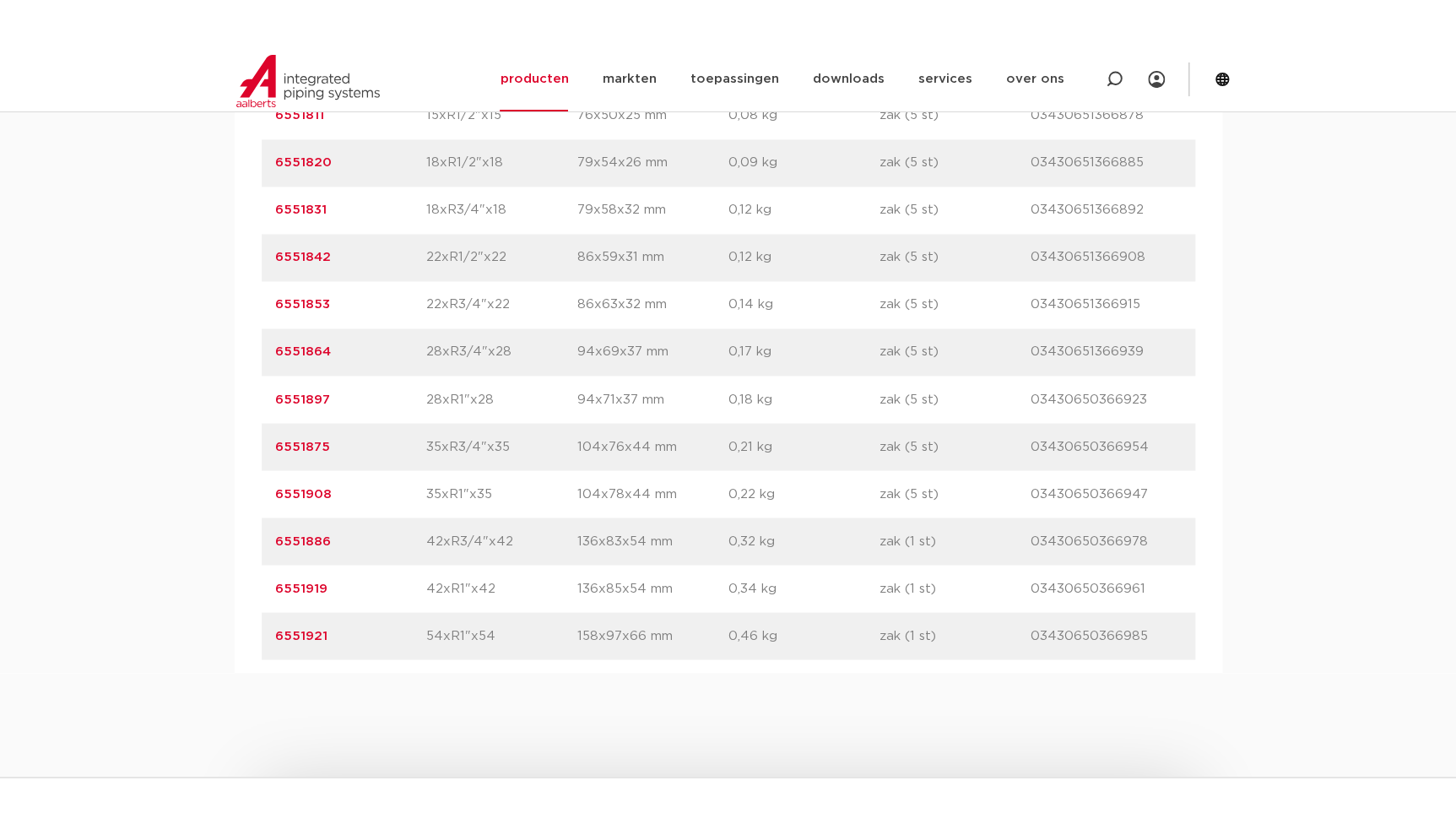
scroll to position [1073, 0]
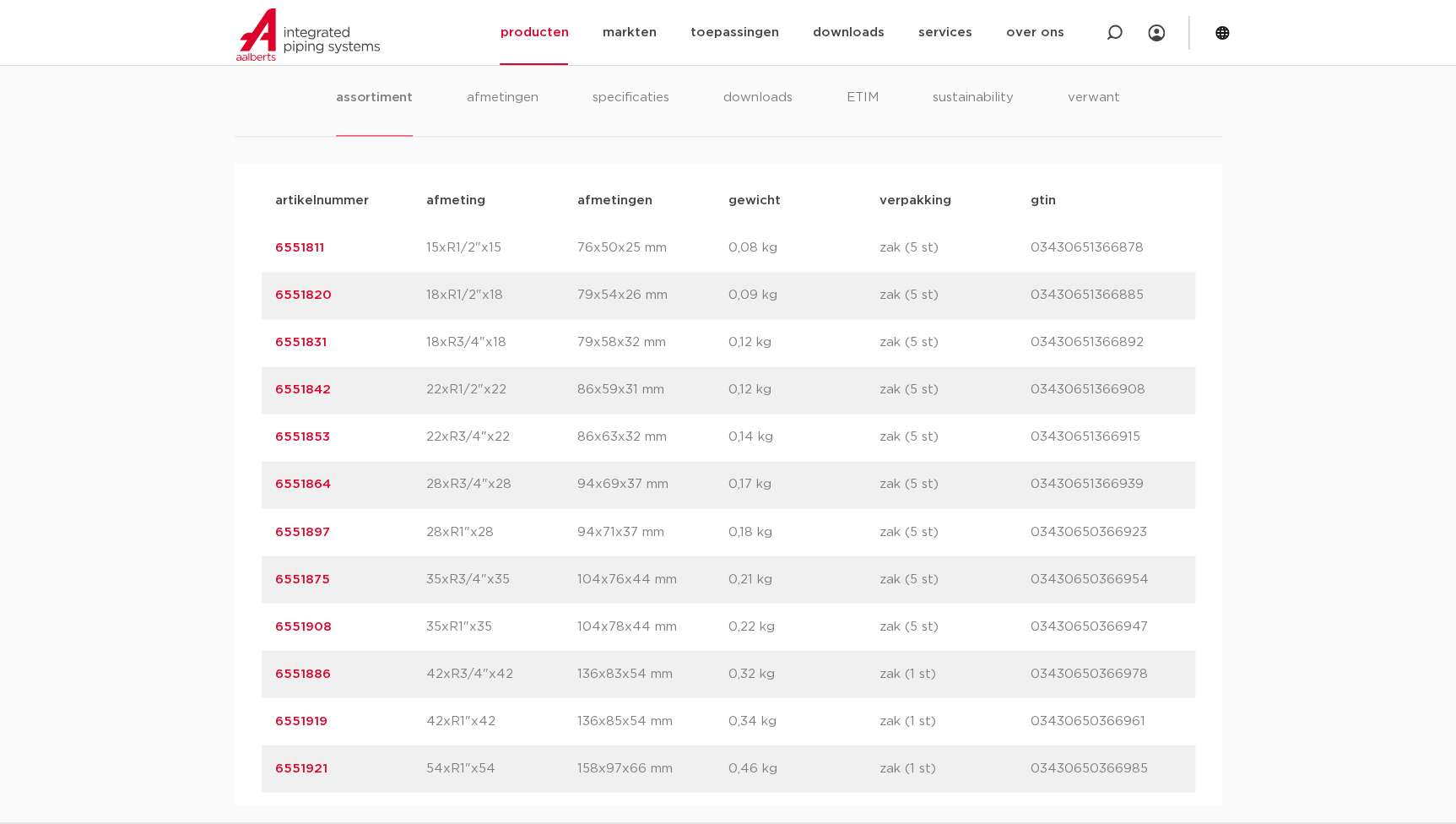
click at [196, 470] on div "assortiment [GEOGRAPHIC_DATA] specificaties downloads ETIM sustainability verwa…" at bounding box center [728, 419] width 1456 height 771
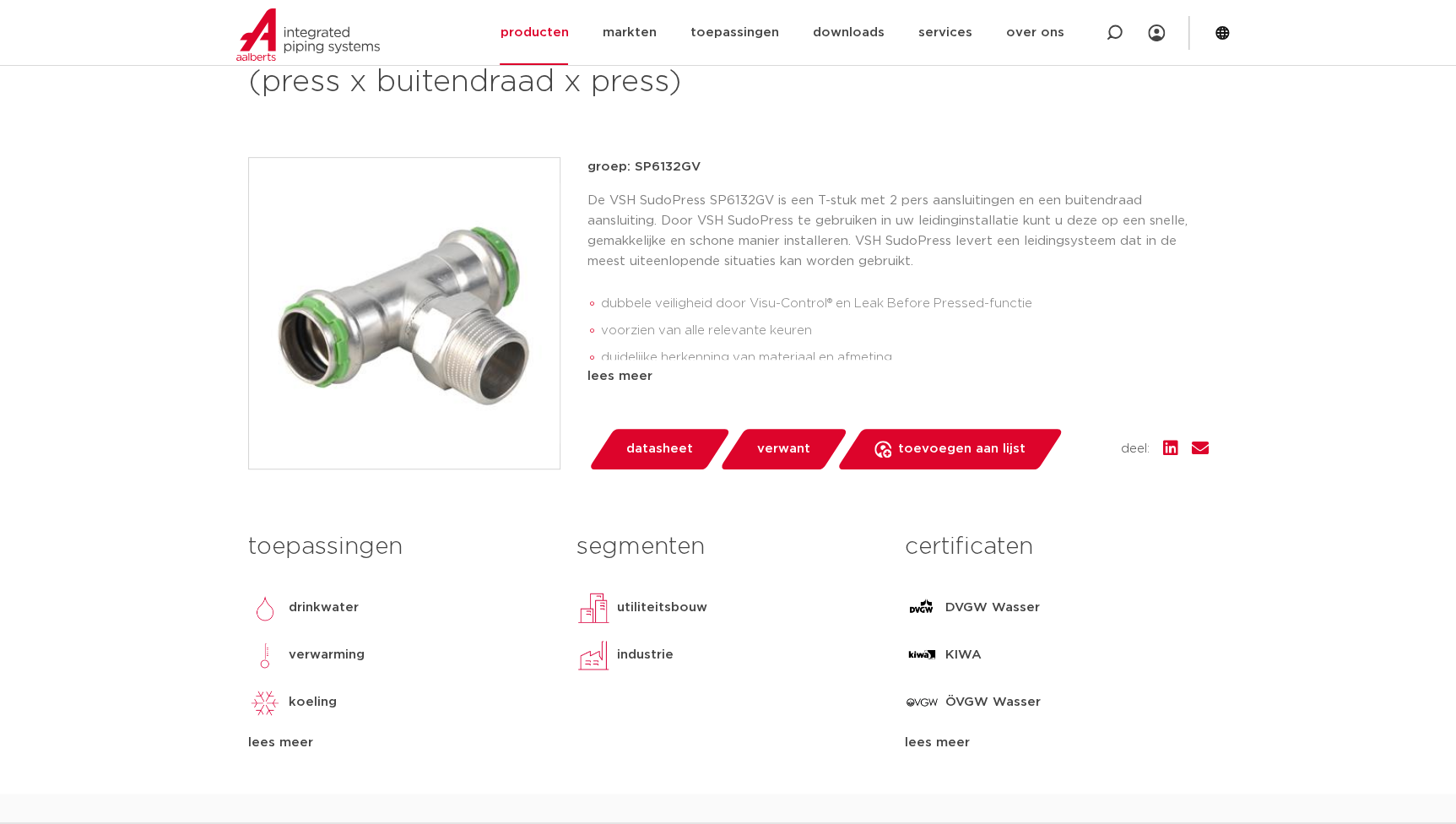
scroll to position [690, 0]
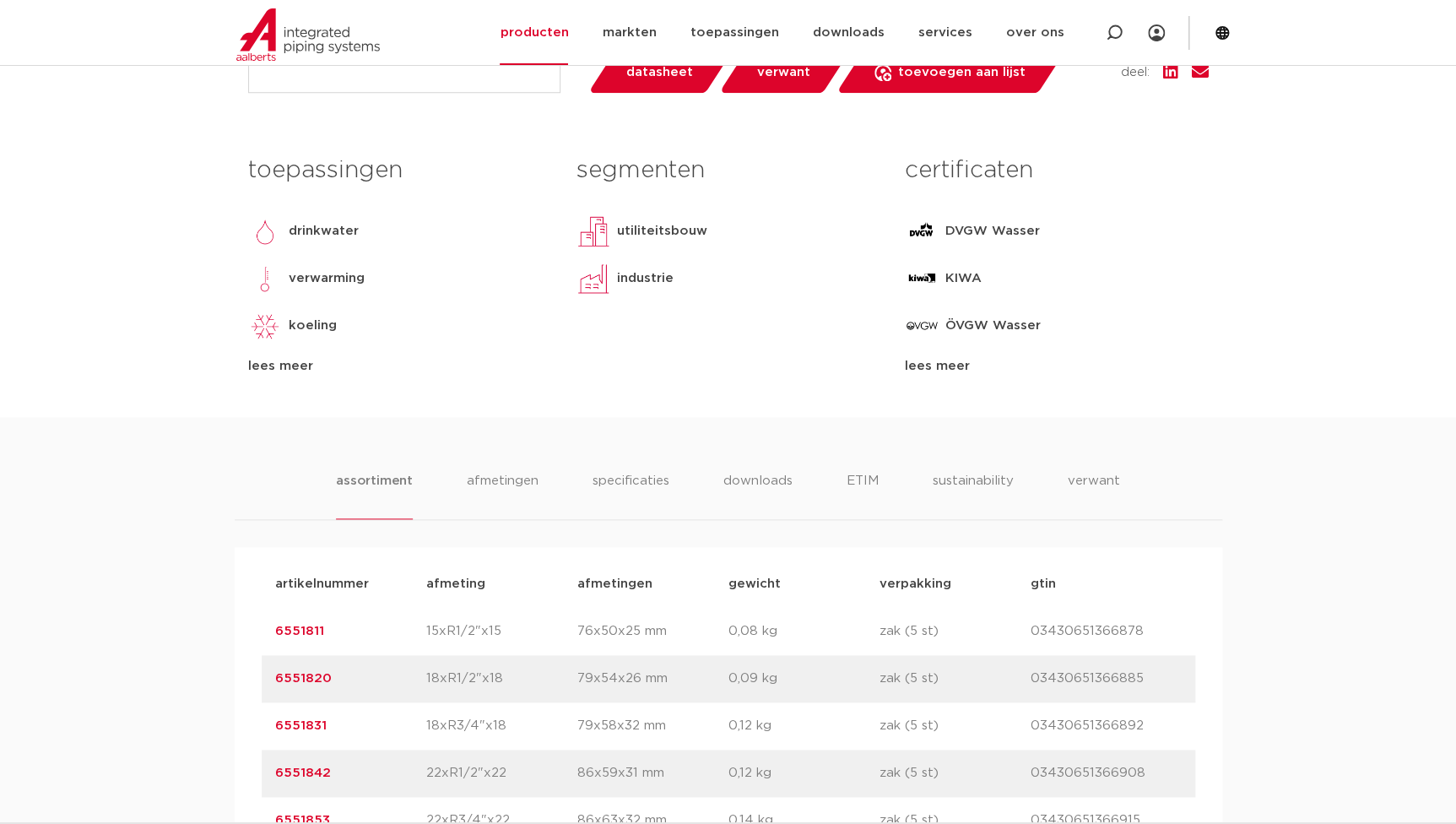
drag, startPoint x: 331, startPoint y: 636, endPoint x: 127, endPoint y: 642, distance: 204.1
click at [127, 642] on div "assortiment [GEOGRAPHIC_DATA] specificaties downloads ETIM sustainability verwa…" at bounding box center [728, 802] width 1456 height 771
copy link "6551811"
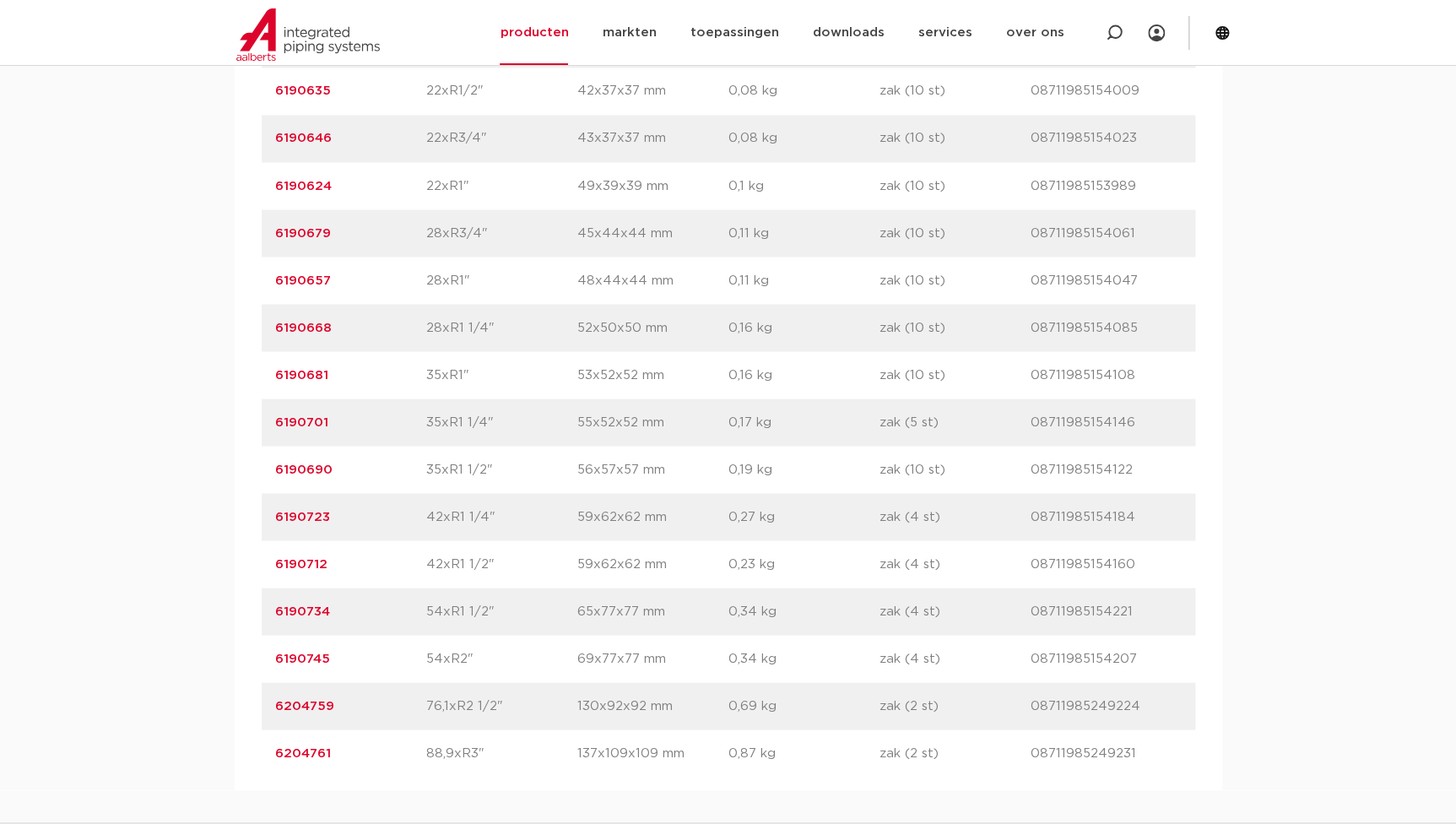
scroll to position [1457, 0]
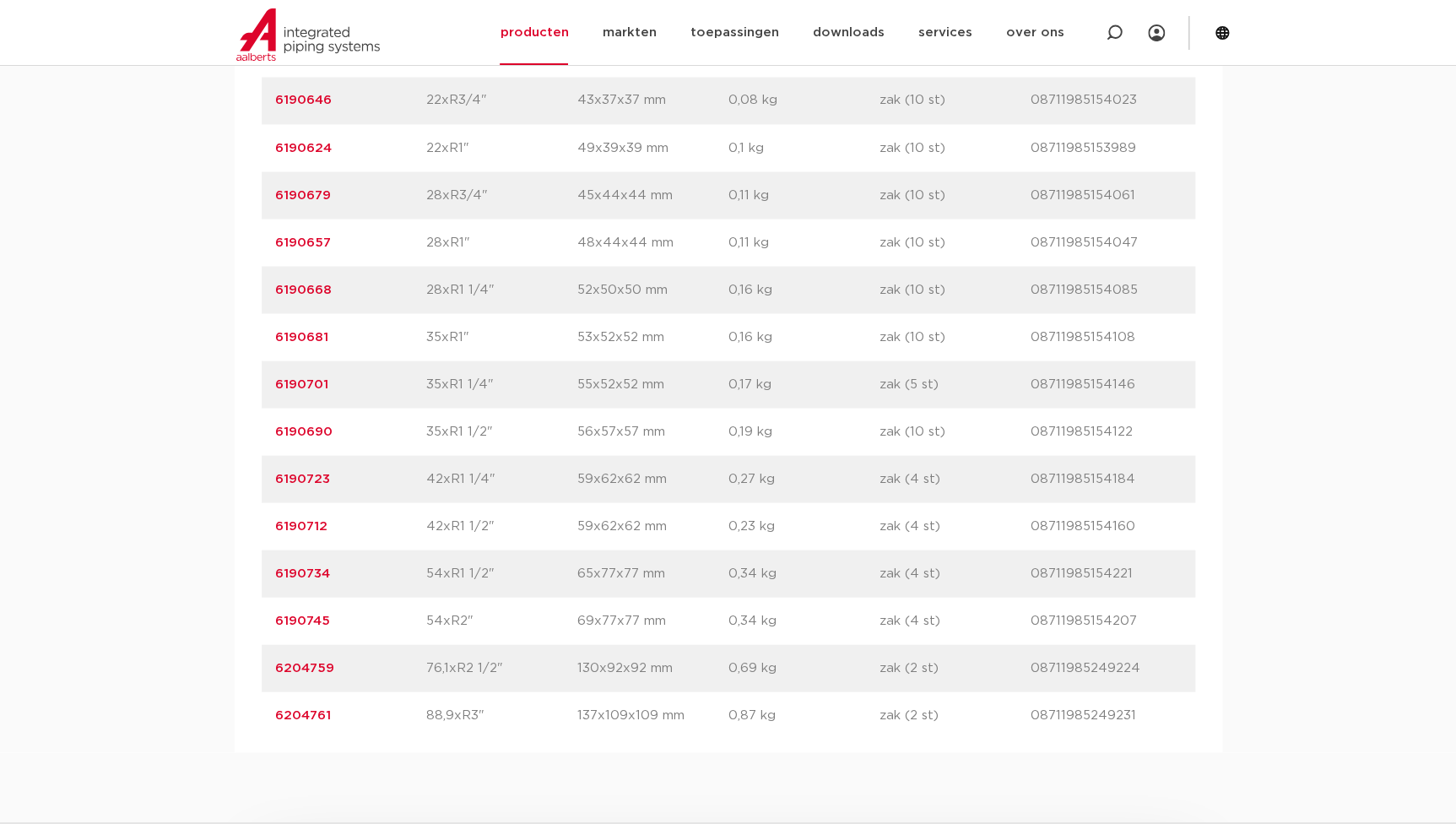
drag, startPoint x: 430, startPoint y: 573, endPoint x: 460, endPoint y: 570, distance: 30.1
click at [460, 570] on p "54xR1 1/2"" at bounding box center [501, 573] width 151 height 20
drag, startPoint x: 460, startPoint y: 570, endPoint x: 483, endPoint y: 576, distance: 23.8
click at [483, 576] on div "artikelnummer 6190734 afmeting 54xR1 1/2" afmetingen 65x77x77 mm gewicht 0,34 k…" at bounding box center [728, 573] width 934 height 47
copy div "afmeting 54xR1 1/2"
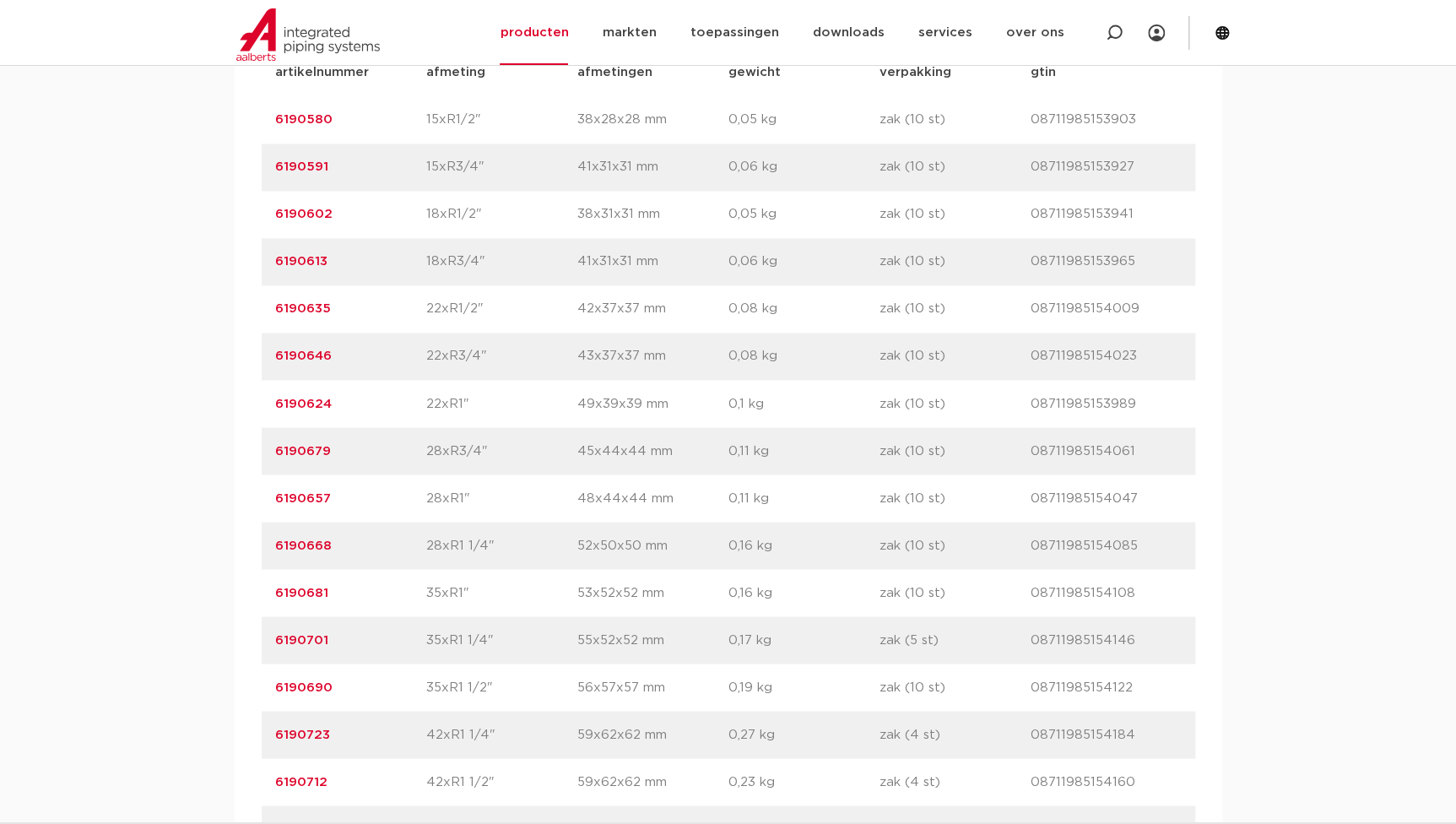
scroll to position [1150, 0]
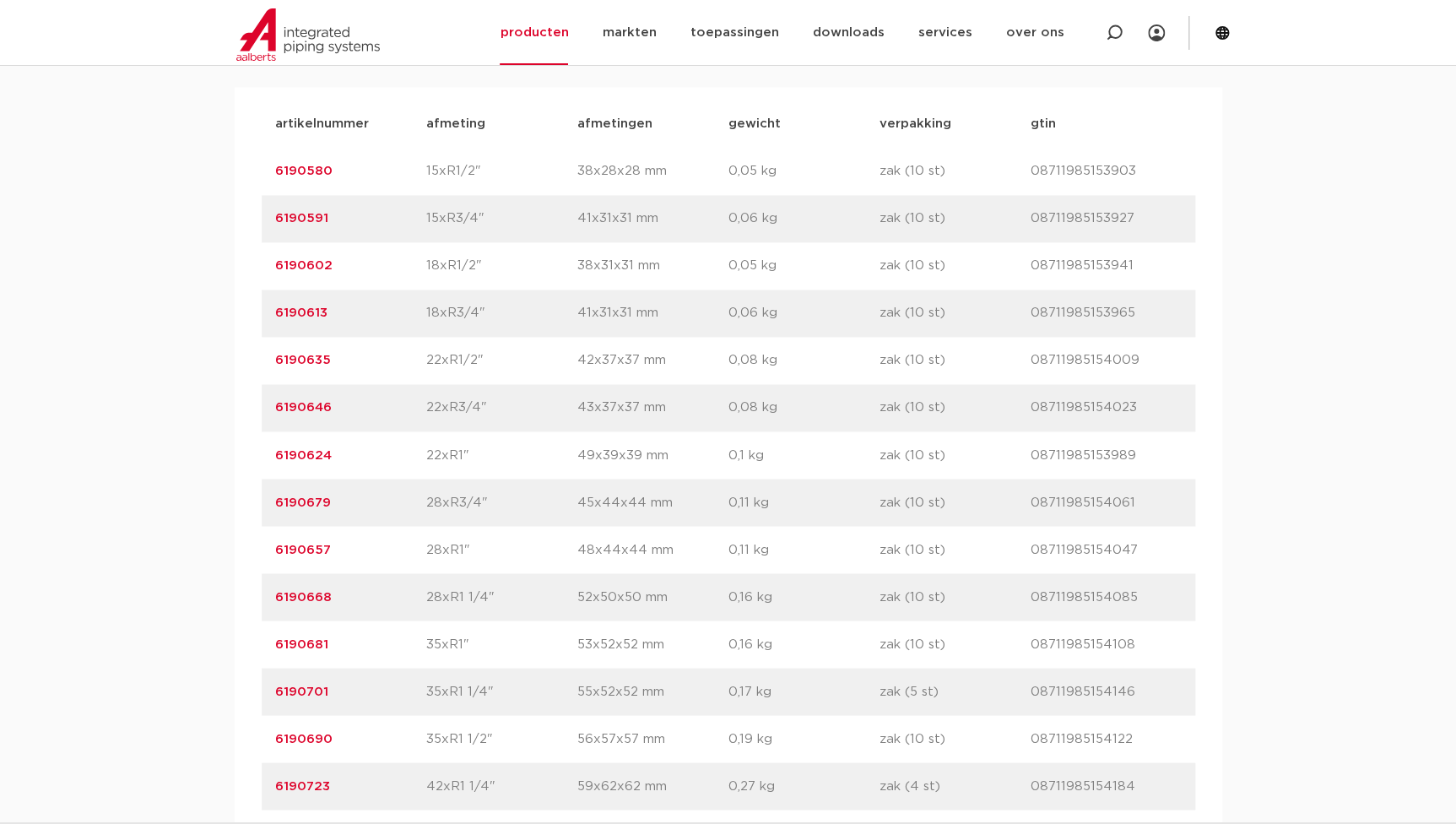
drag, startPoint x: 327, startPoint y: 179, endPoint x: 278, endPoint y: 187, distance: 49.6
click at [278, 187] on div "artikelnummer 6190580 afmeting 15xR1/2" afmetingen 38x28x28 mm gewicht 0,05 kg …" at bounding box center [728, 171] width 934 height 47
copy link "6190580"
drag, startPoint x: 427, startPoint y: 178, endPoint x: 471, endPoint y: 170, distance: 44.7
click at [471, 170] on p "15xR1/2"" at bounding box center [501, 171] width 151 height 20
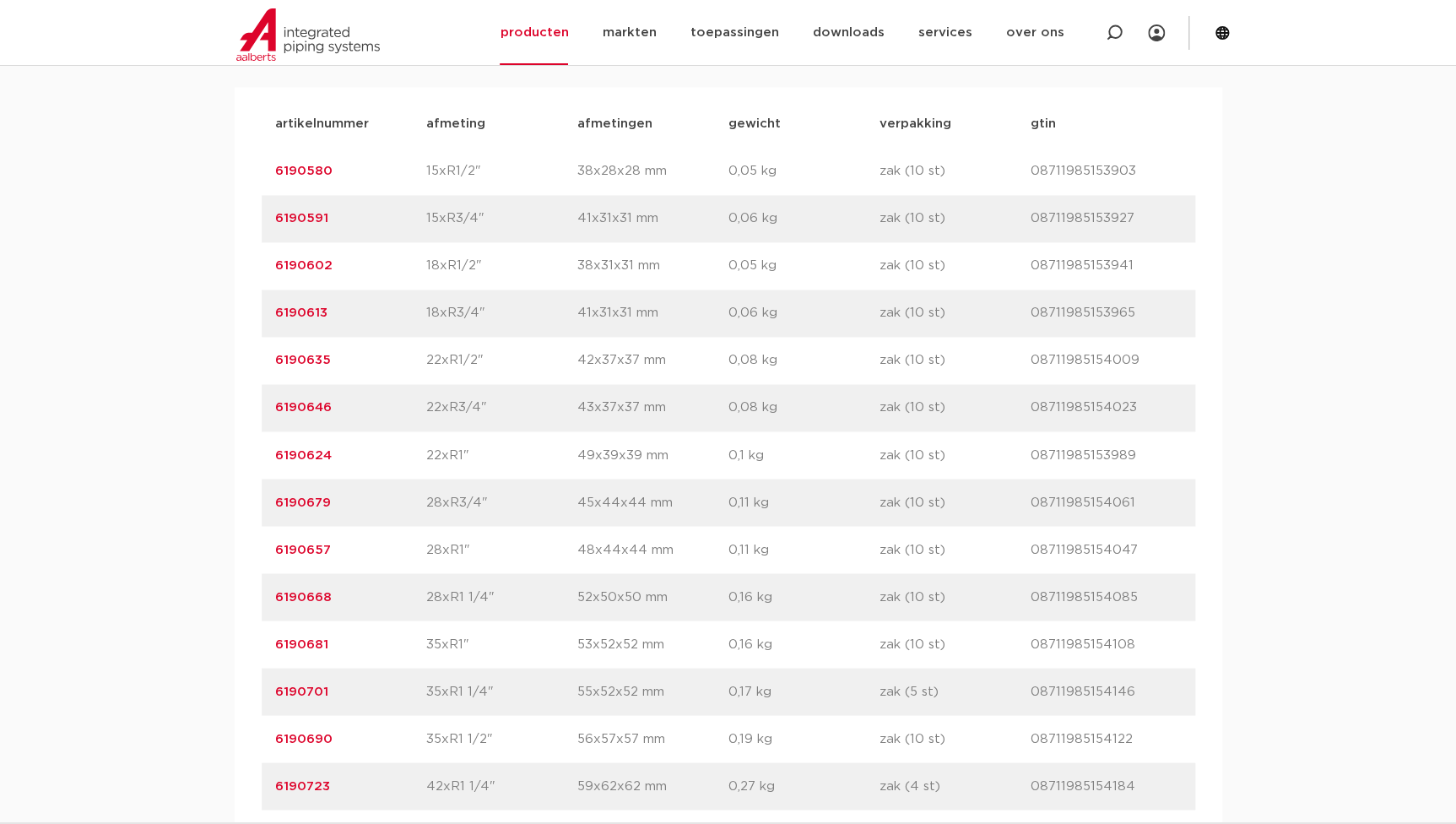
copy p "15xR1/2"
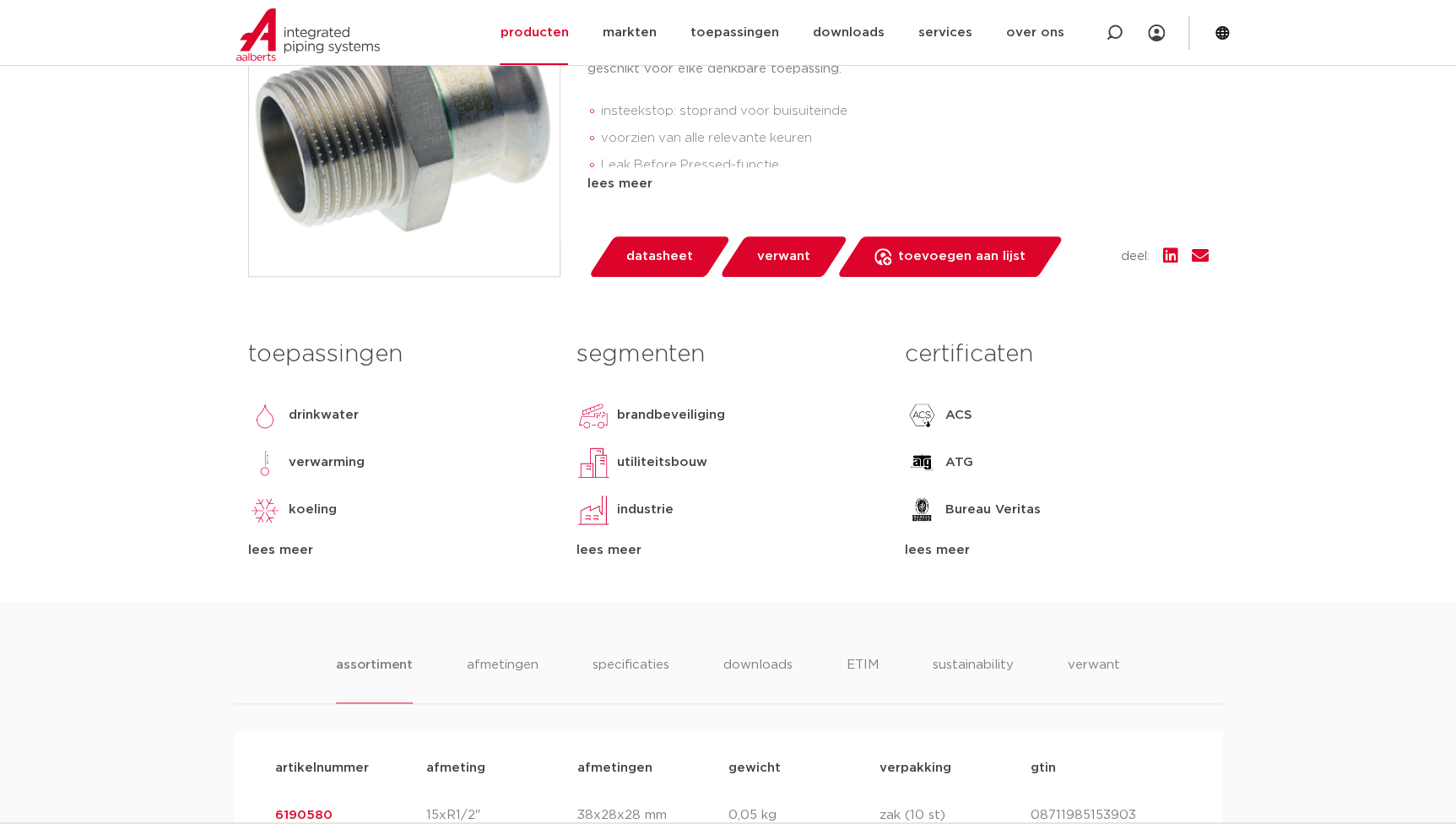
scroll to position [767, 0]
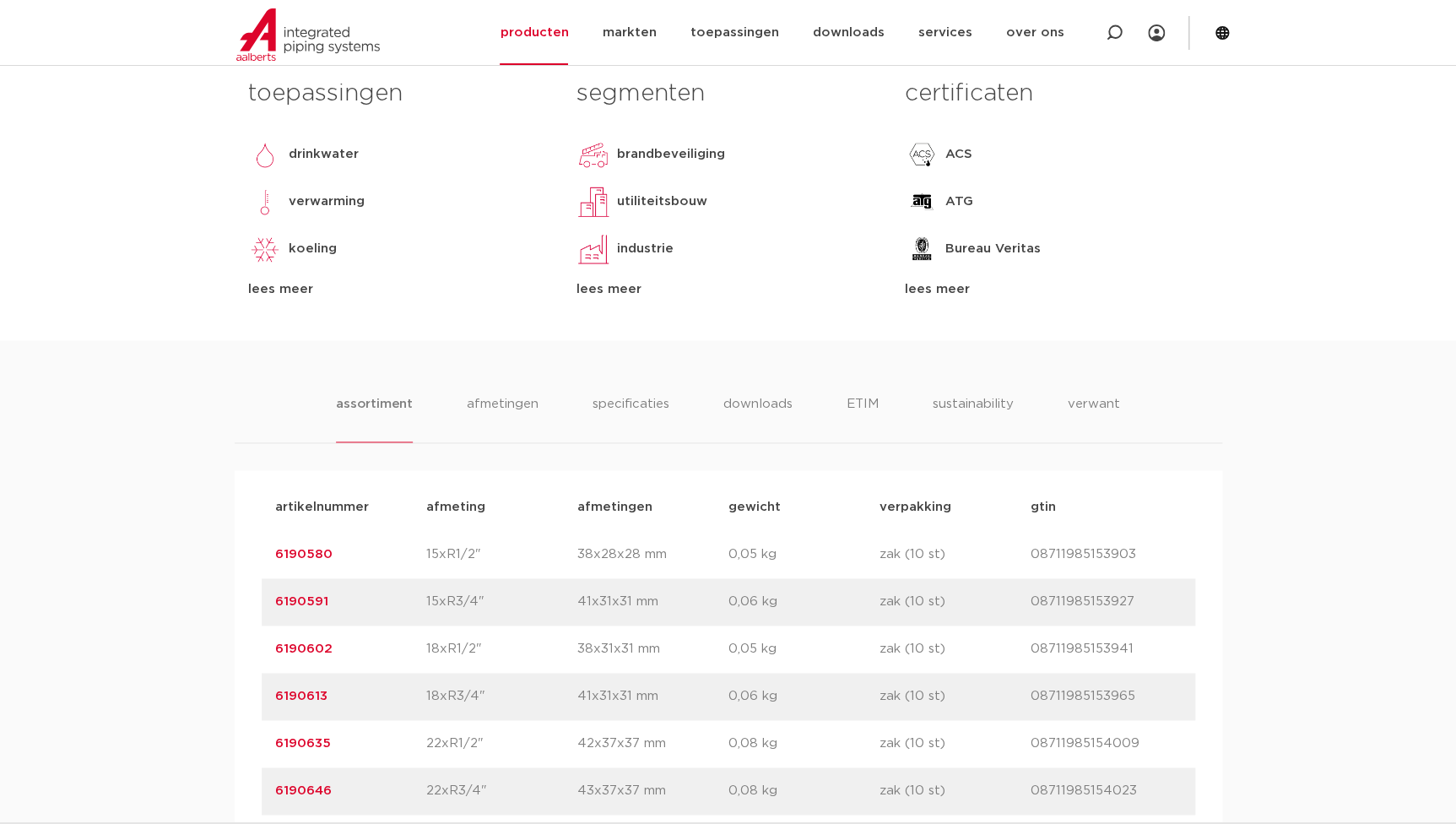
drag, startPoint x: 341, startPoint y: 563, endPoint x: 183, endPoint y: 546, distance: 158.9
copy link "6190580"
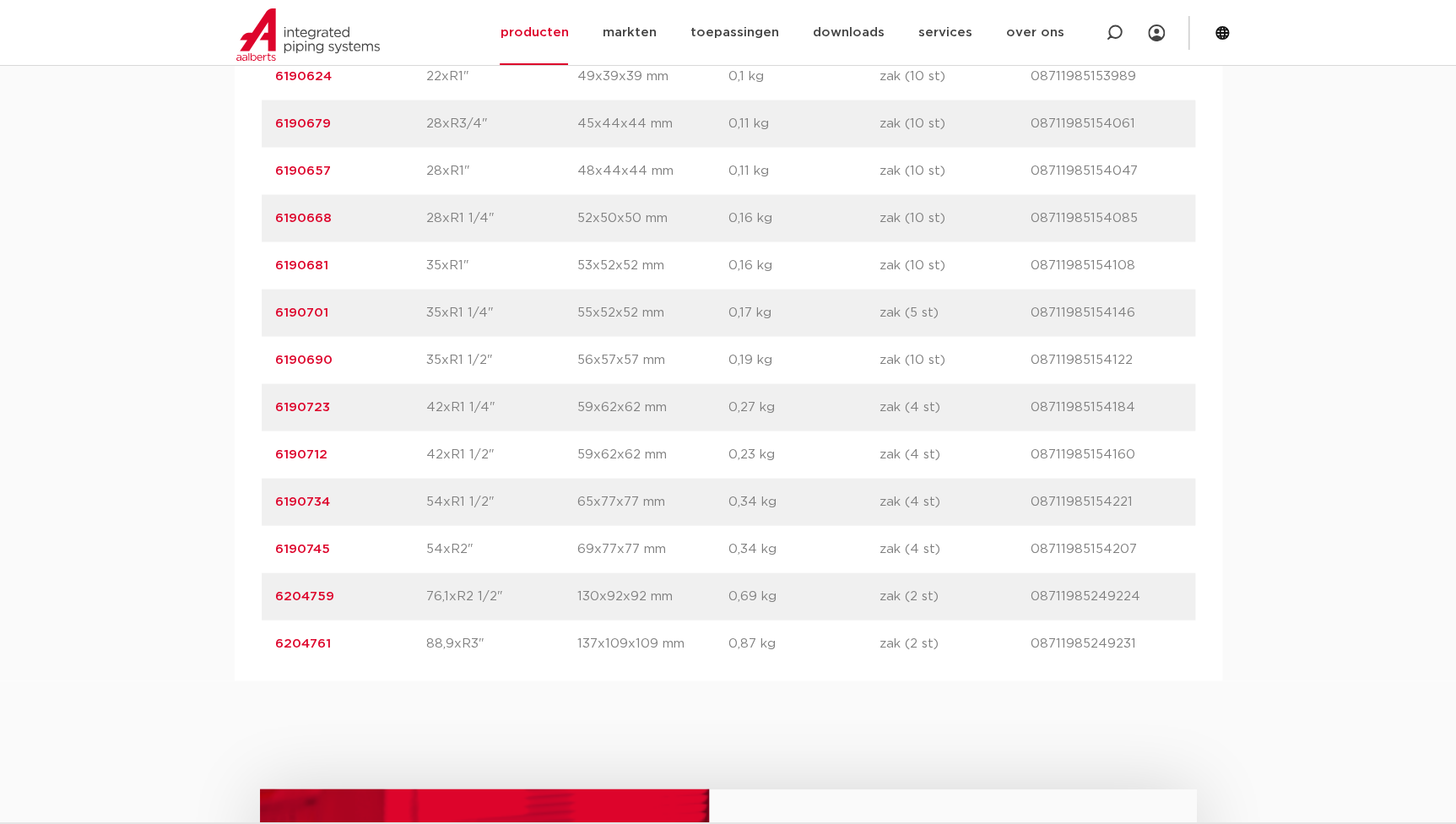
scroll to position [1535, 0]
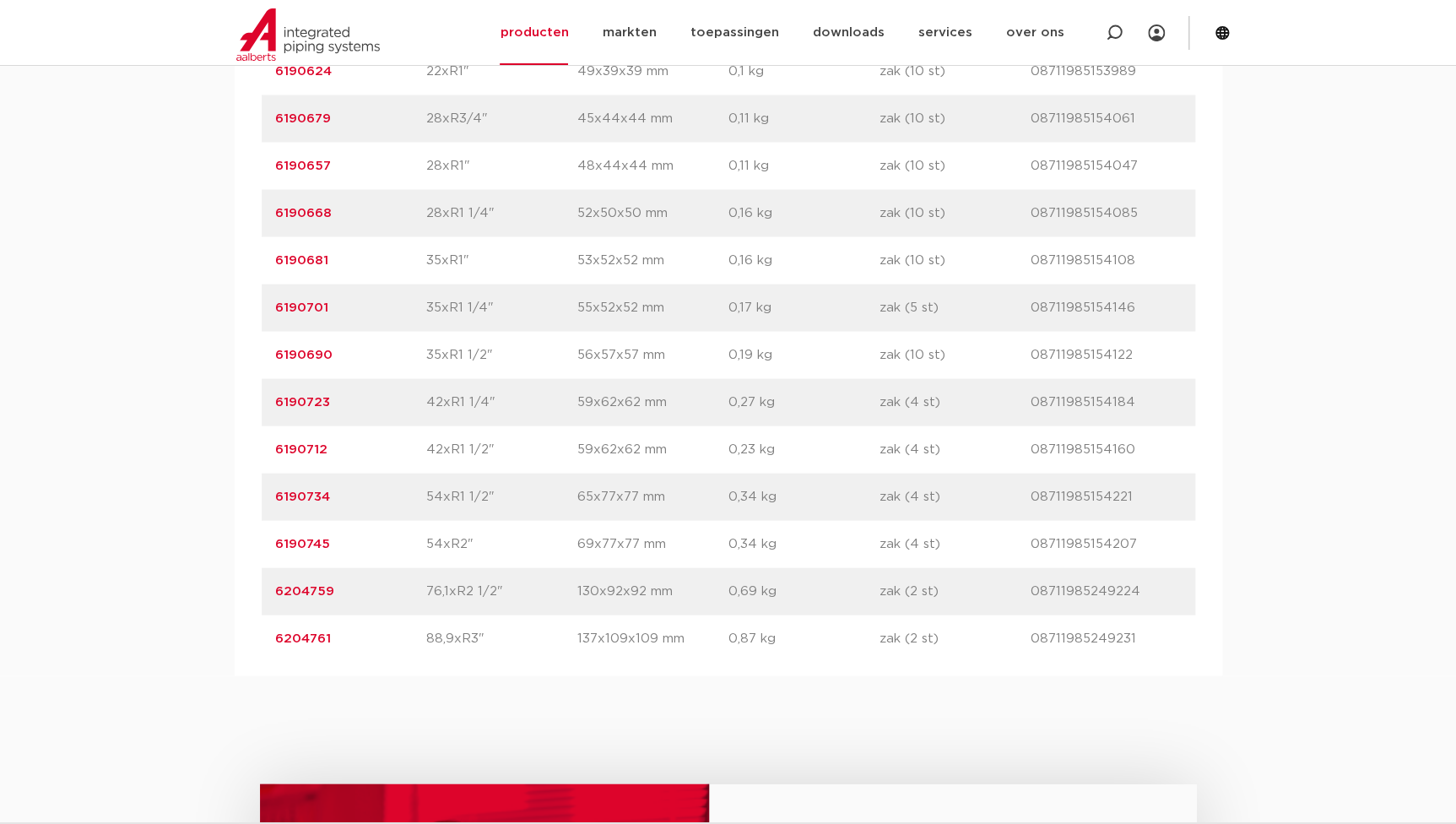
click at [488, 497] on p "54xR1 1/2"" at bounding box center [501, 497] width 151 height 20
drag, startPoint x: 482, startPoint y: 493, endPoint x: 428, endPoint y: 498, distance: 54.2
click at [428, 498] on p "54xR1 1/2"" at bounding box center [501, 497] width 151 height 20
copy p "54xR1 1/2"
click at [1327, 243] on div "assortiment afmetingen specificaties downloads ETIM sustainability verwant asso…" at bounding box center [728, 124] width 1456 height 1102
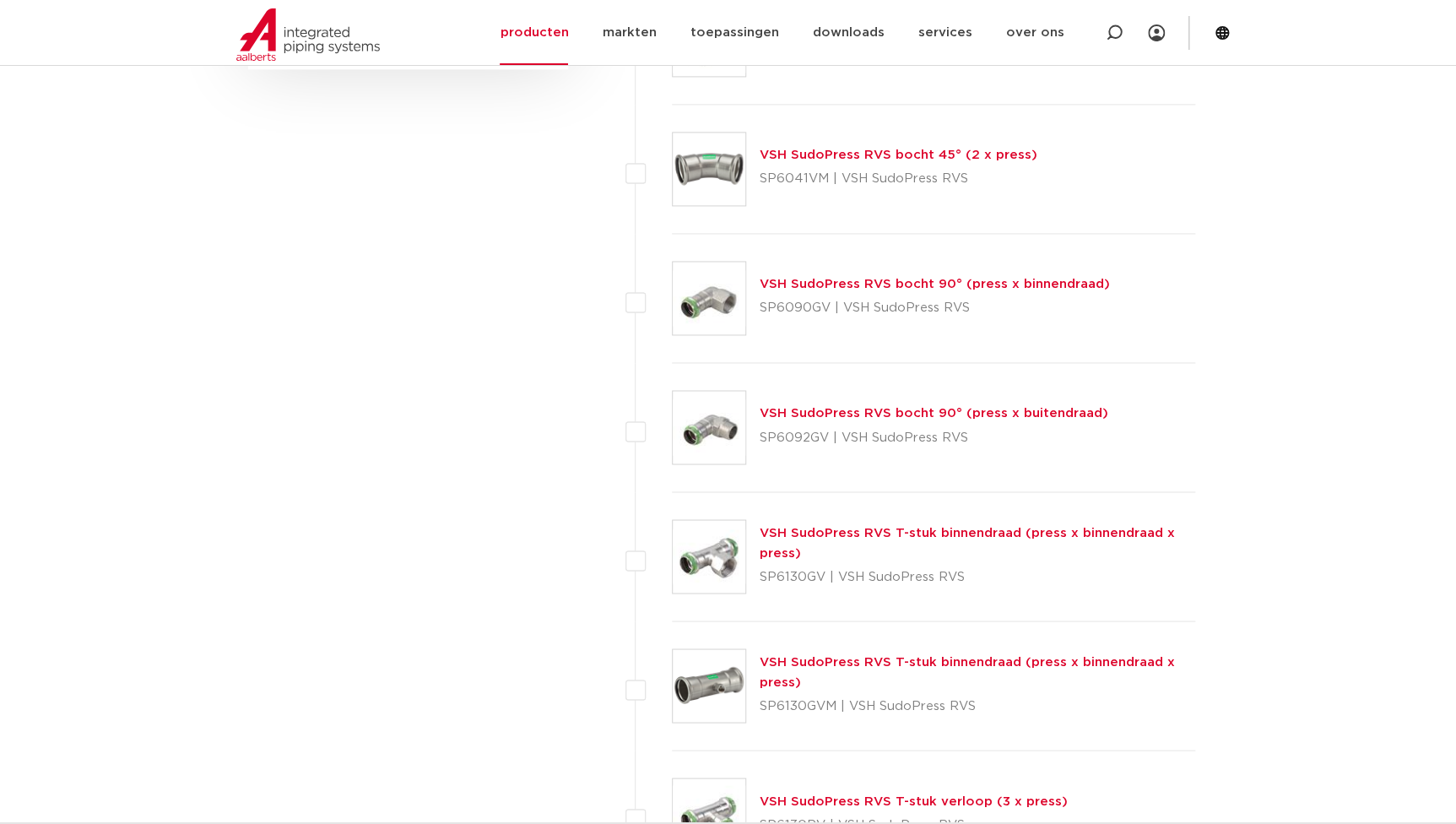
scroll to position [627, 0]
